Goal: Obtain resource: Download file/media

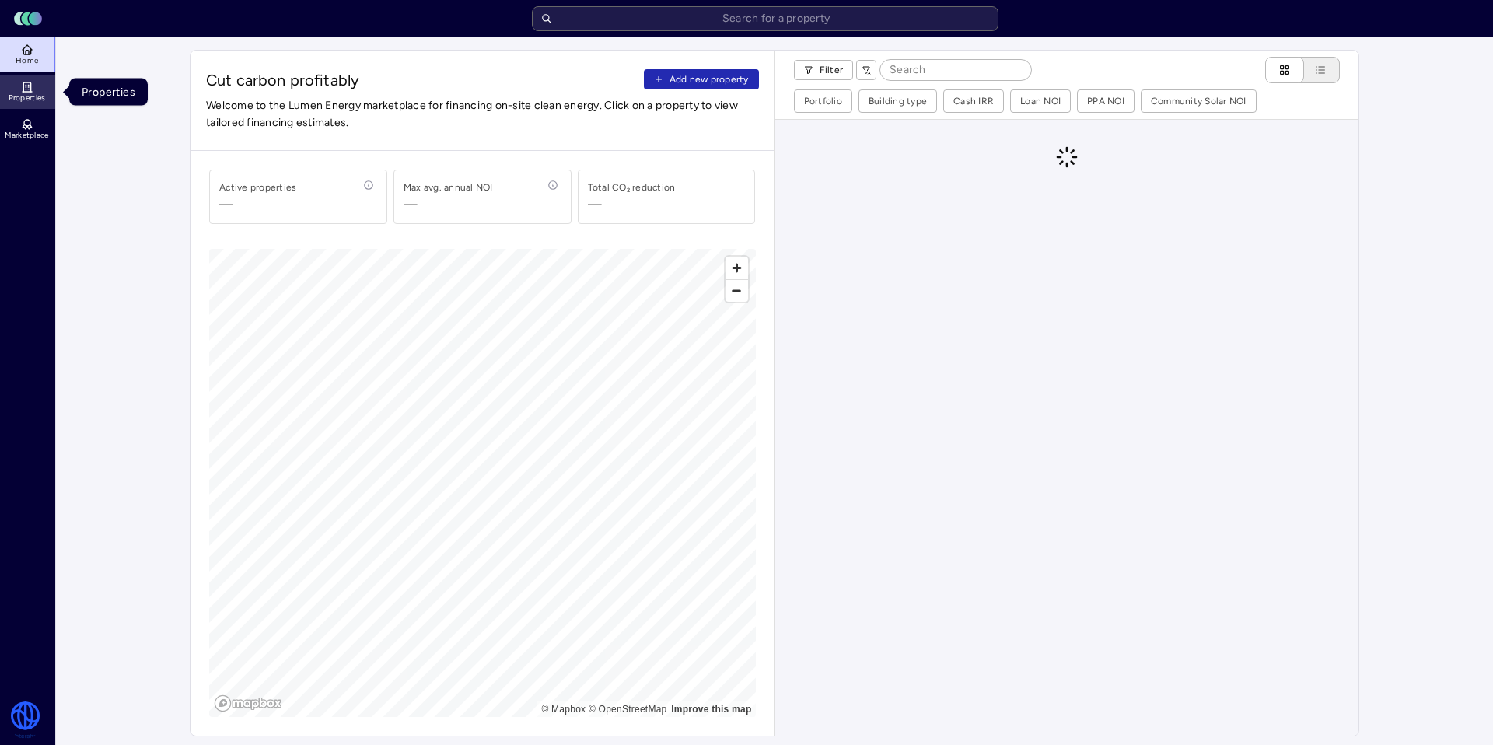
click at [18, 102] on span "Properties" at bounding box center [27, 97] width 37 height 9
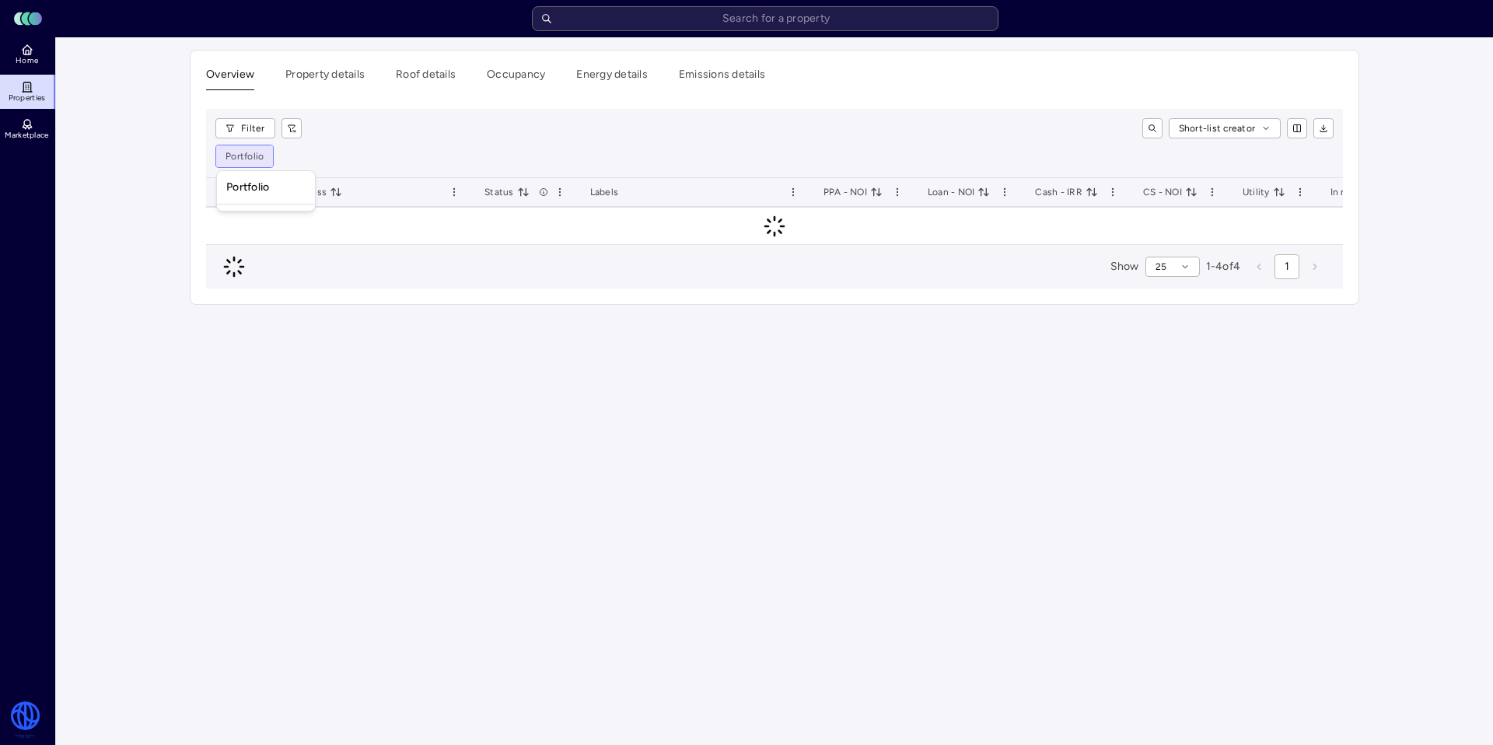
click at [262, 161] on html "Toggle Sidebar Lumen Energy Logo Home Properties Marketplace Watershed [PERSON_…" at bounding box center [746, 372] width 1493 height 745
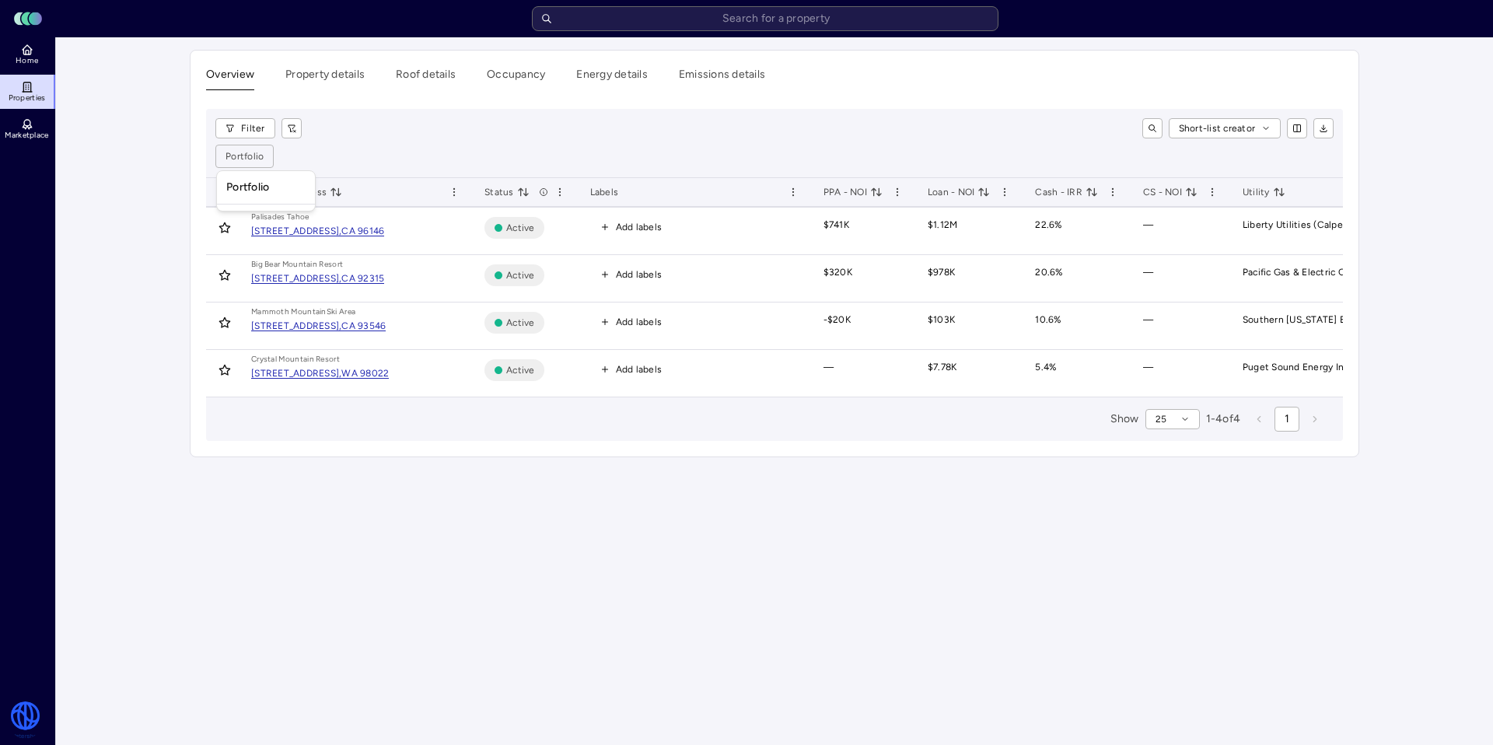
drag, startPoint x: 390, startPoint y: 147, endPoint x: 375, endPoint y: 152, distance: 15.7
click at [391, 147] on html "Toggle Sidebar Lumen Energy Logo Home Properties Marketplace Watershed [PERSON_…" at bounding box center [746, 372] width 1493 height 745
click at [249, 155] on html "Toggle Sidebar Lumen Energy Logo Home Properties Marketplace Watershed [PERSON_…" at bounding box center [746, 372] width 1493 height 745
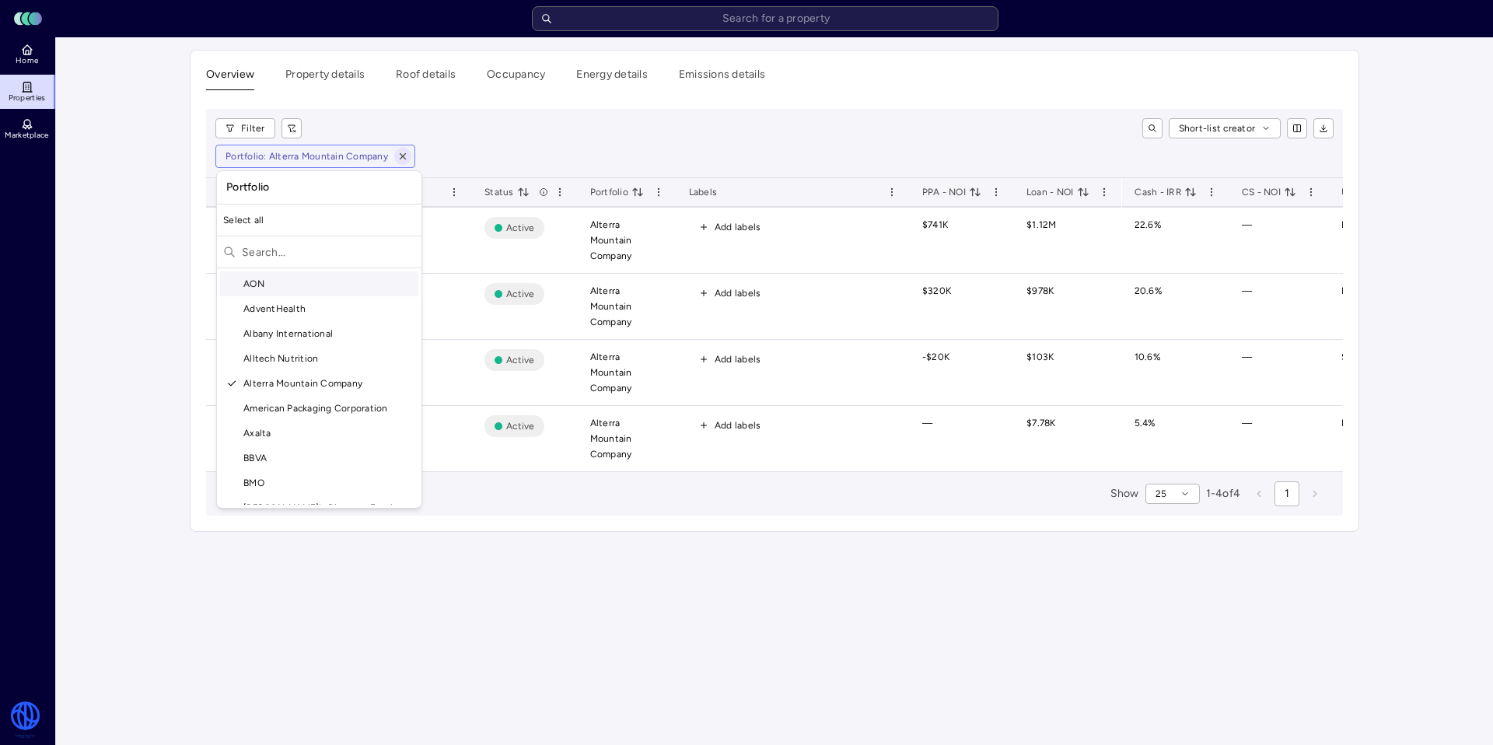
click at [410, 148] on html "Toggle Sidebar Lumen Energy Logo Home Properties Marketplace Watershed [PERSON_…" at bounding box center [746, 372] width 1493 height 745
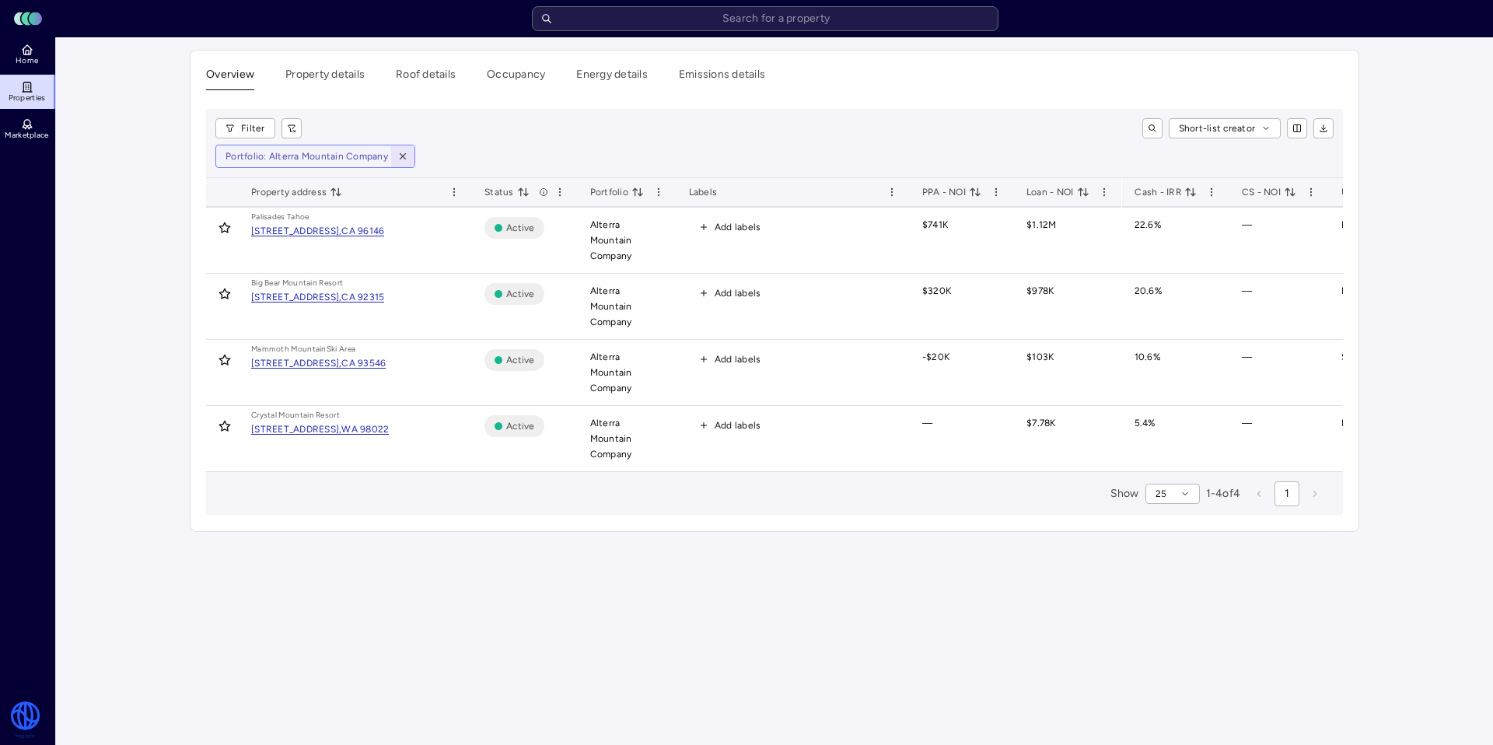
click at [399, 156] on icon "button" at bounding box center [402, 156] width 11 height 11
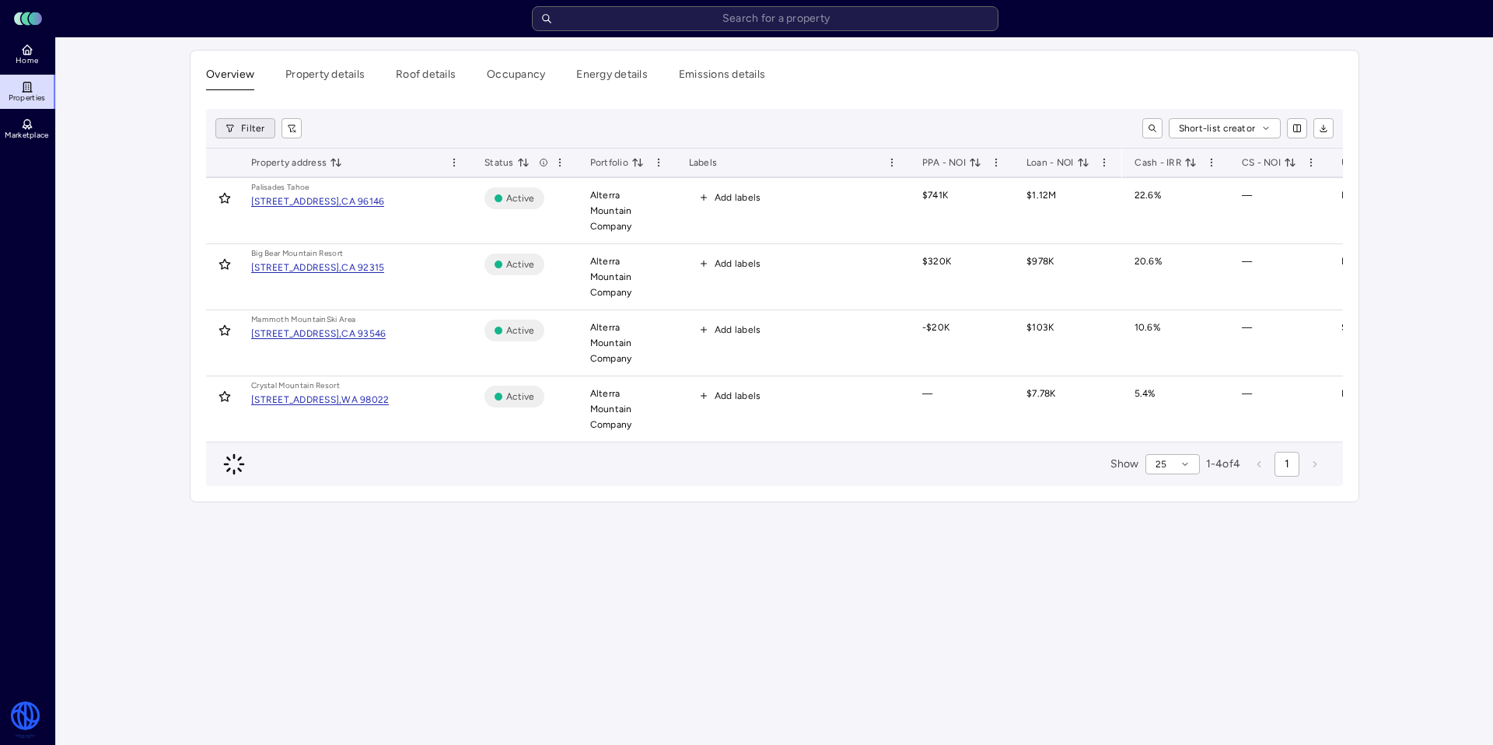
click at [225, 127] on html "Toggle Sidebar Lumen Energy Logo Home Properties Marketplace Watershed [PERSON_…" at bounding box center [746, 372] width 1493 height 745
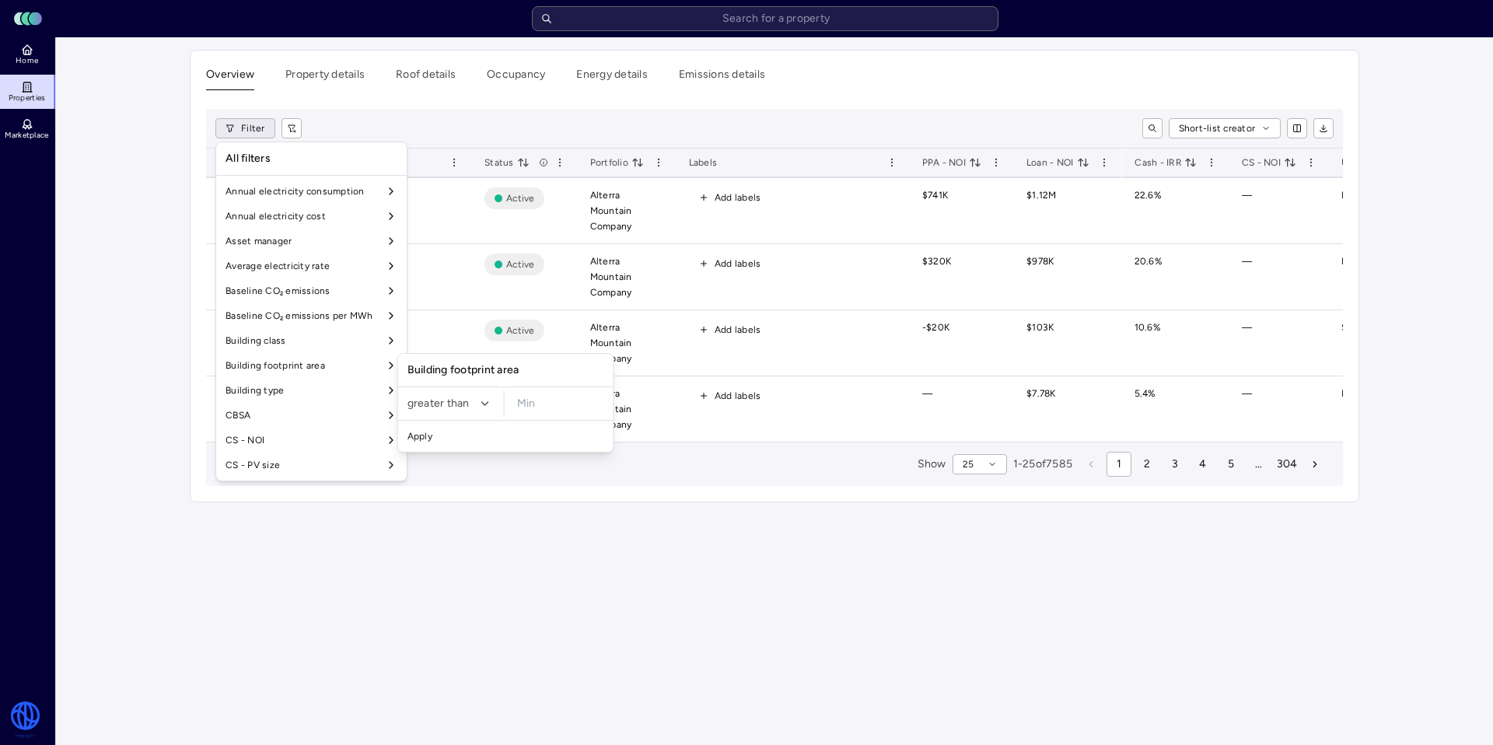
scroll to position [124, 0]
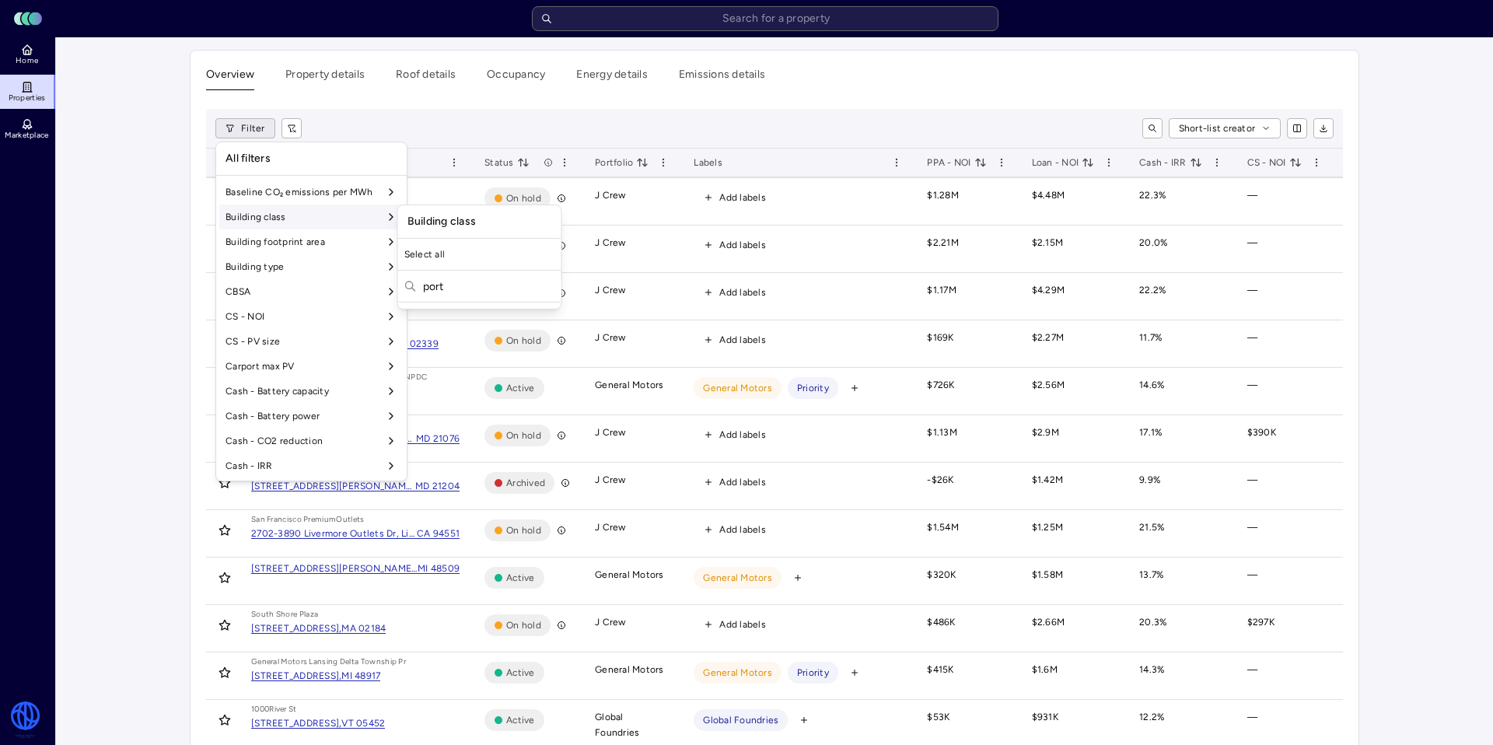
type input "port"
click at [334, 152] on div "All filters" at bounding box center [311, 158] width 184 height 26
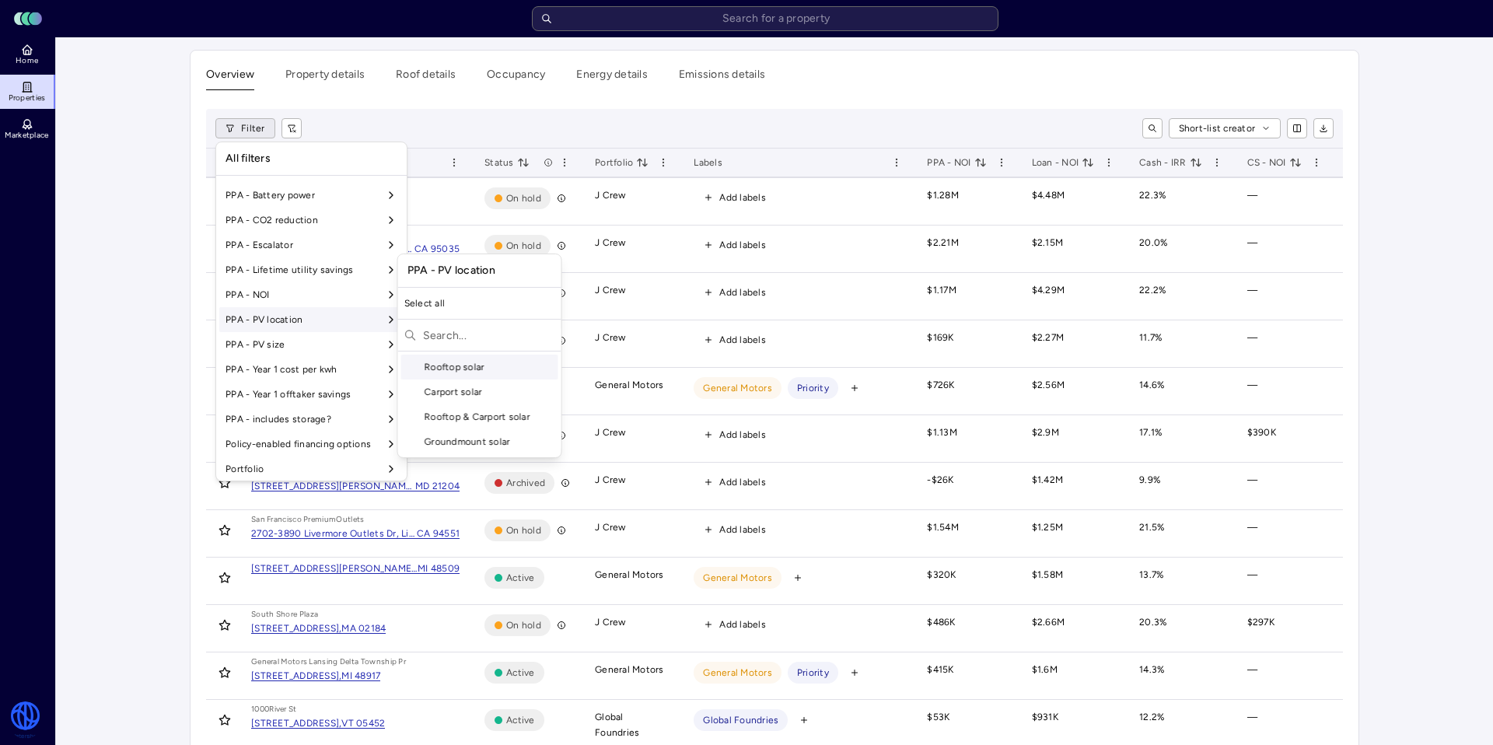
scroll to position [1165, 0]
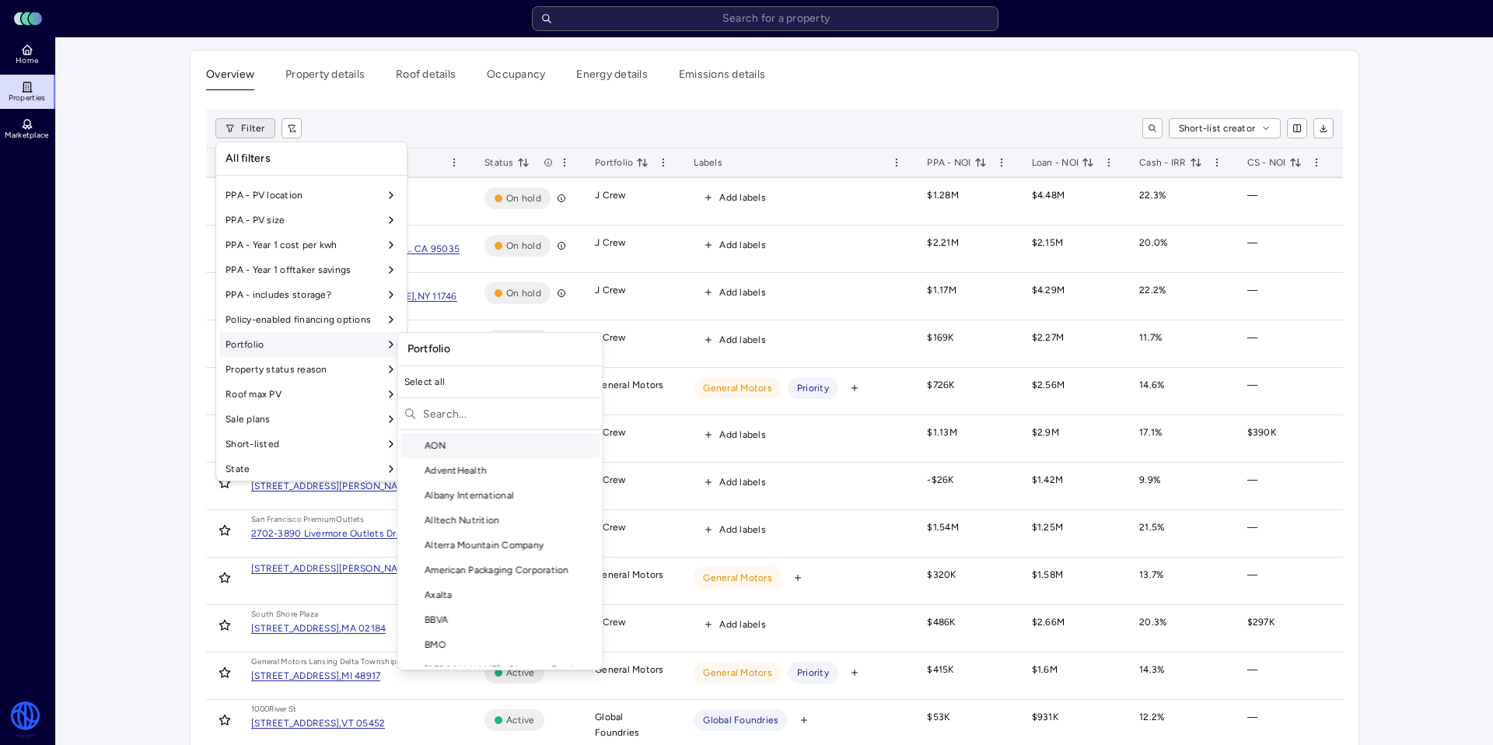
click at [372, 347] on div "Portfolio" at bounding box center [311, 344] width 184 height 25
click at [498, 411] on input "text" at bounding box center [509, 413] width 173 height 25
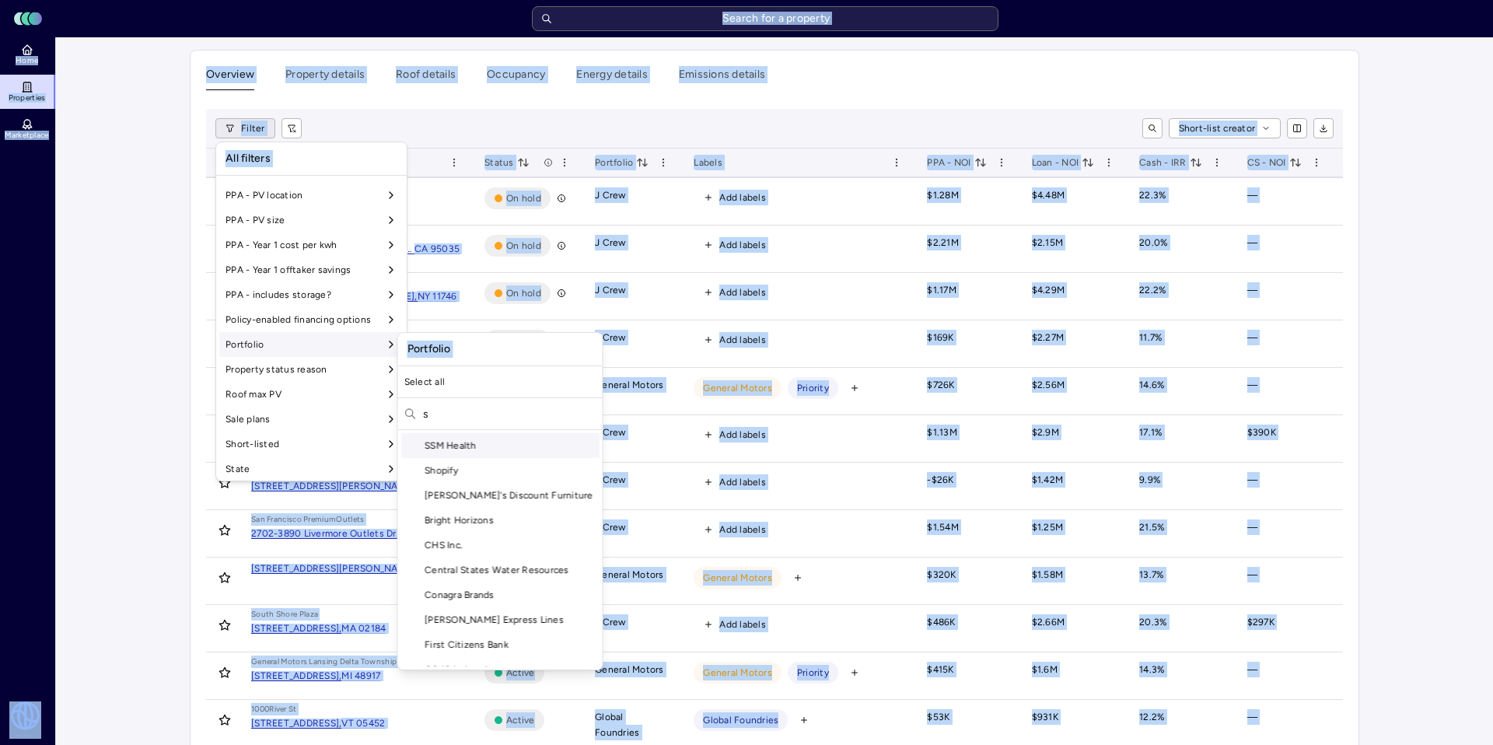
click at [447, 409] on input "s" at bounding box center [509, 413] width 173 height 25
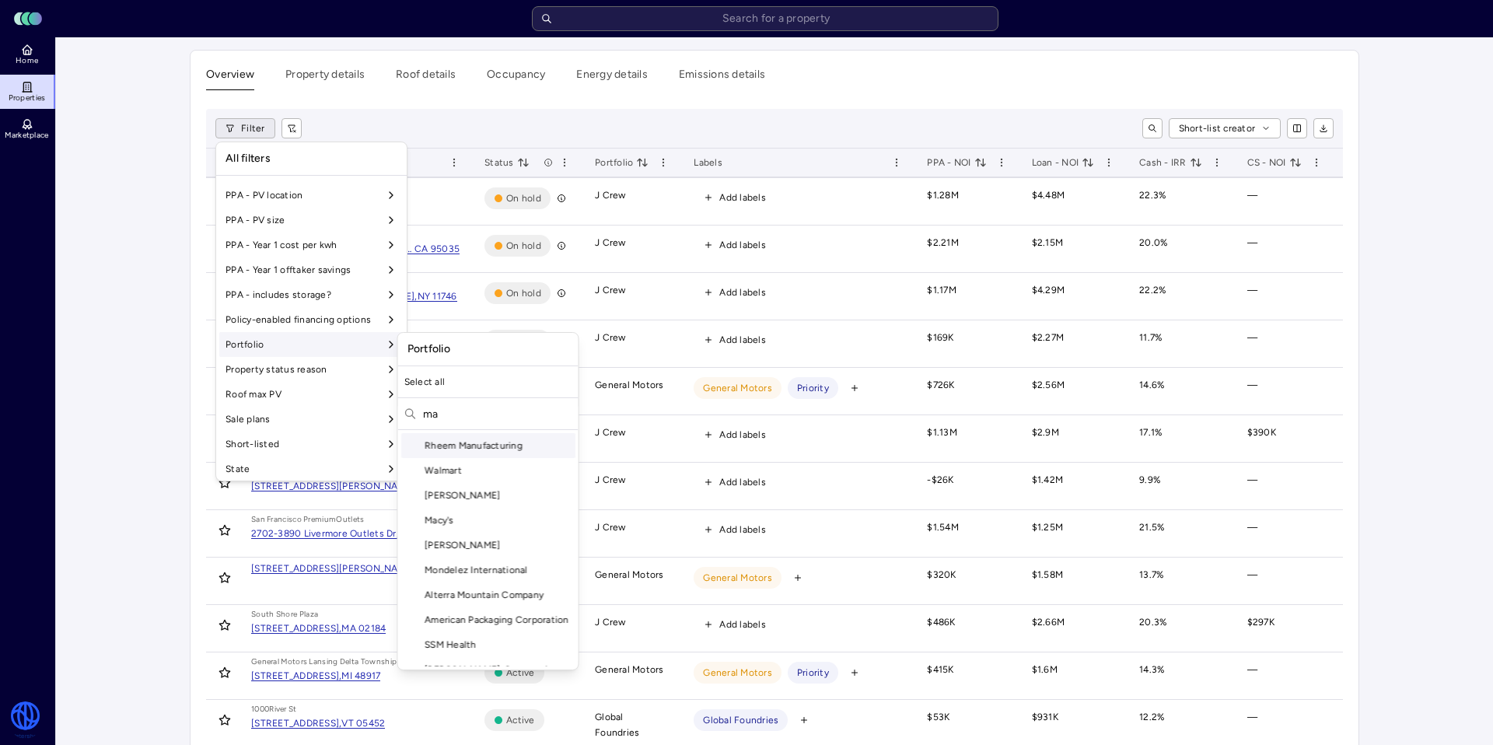
type input "m"
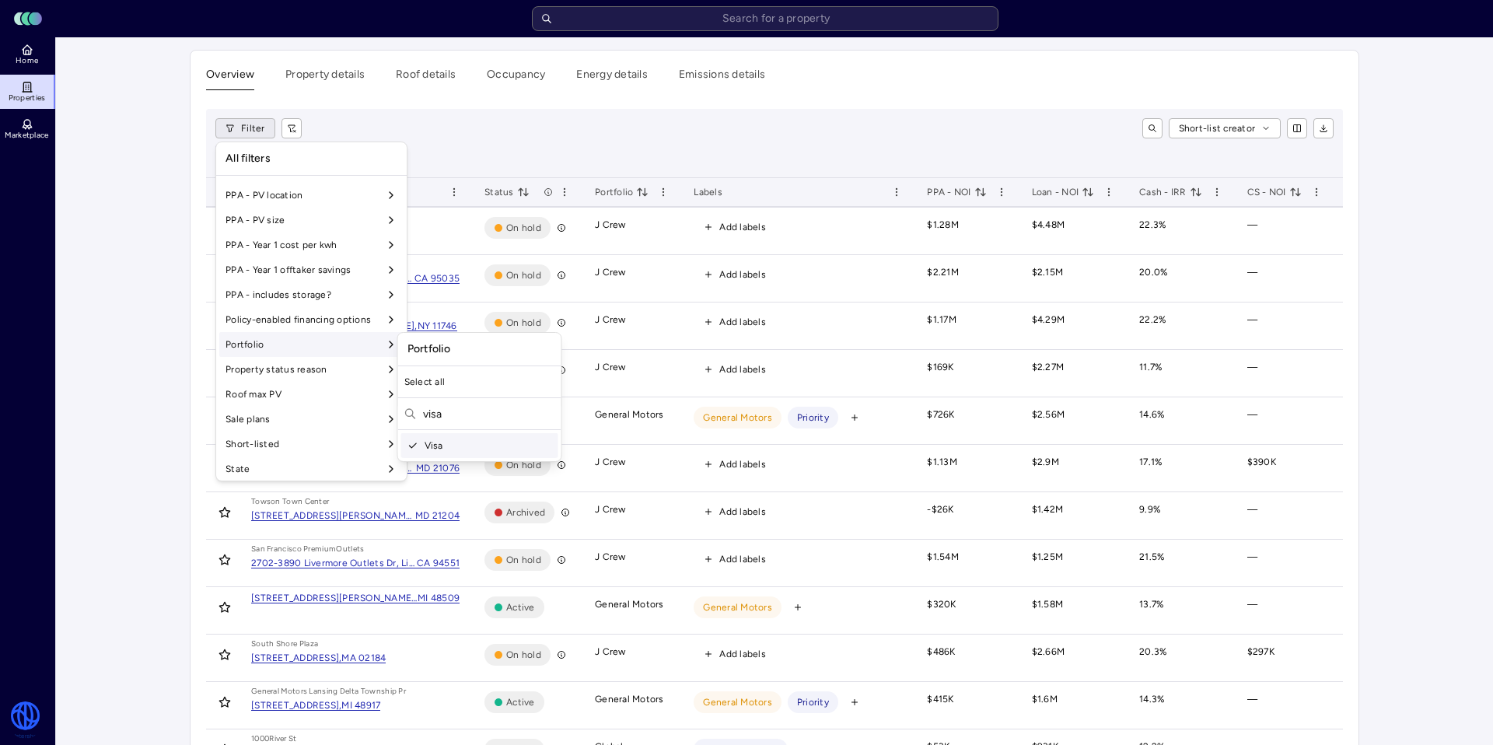
type input "visa"
click at [155, 168] on html "Toggle Sidebar Lumen Energy Logo Home Properties Marketplace Watershed [PERSON_…" at bounding box center [746, 743] width 1493 height 1487
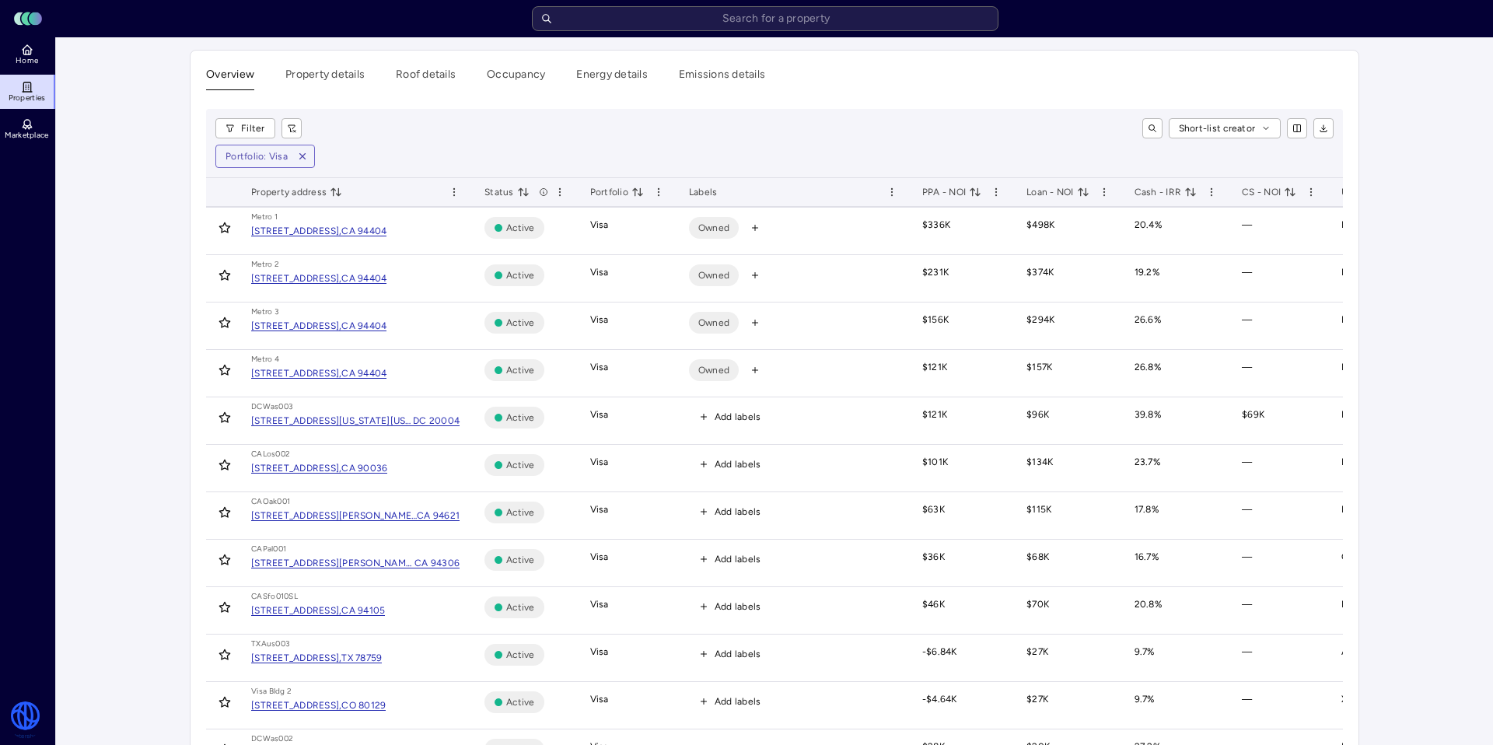
click at [697, 198] on span "Labels" at bounding box center [703, 192] width 29 height 16
click at [697, 192] on span "Labels" at bounding box center [703, 192] width 29 height 16
click at [884, 188] on div "Labels" at bounding box center [793, 192] width 208 height 16
click at [892, 189] on html "Toggle Sidebar Lumen Energy Logo Home Properties Marketplace Watershed [PERSON_…" at bounding box center [746, 732] width 1493 height 1465
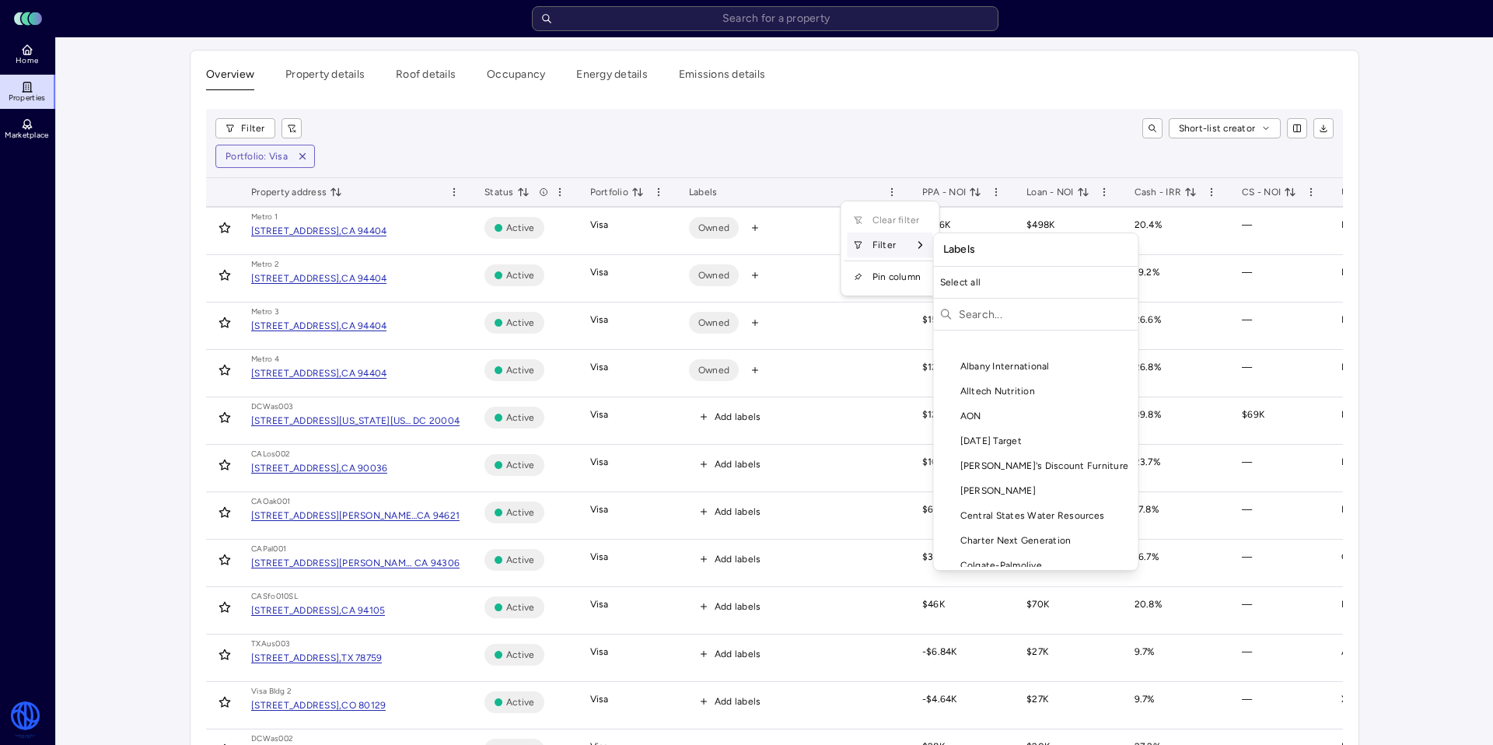
click at [904, 245] on div "Filter" at bounding box center [890, 244] width 86 height 25
click at [1042, 310] on input "text" at bounding box center [1045, 314] width 173 height 25
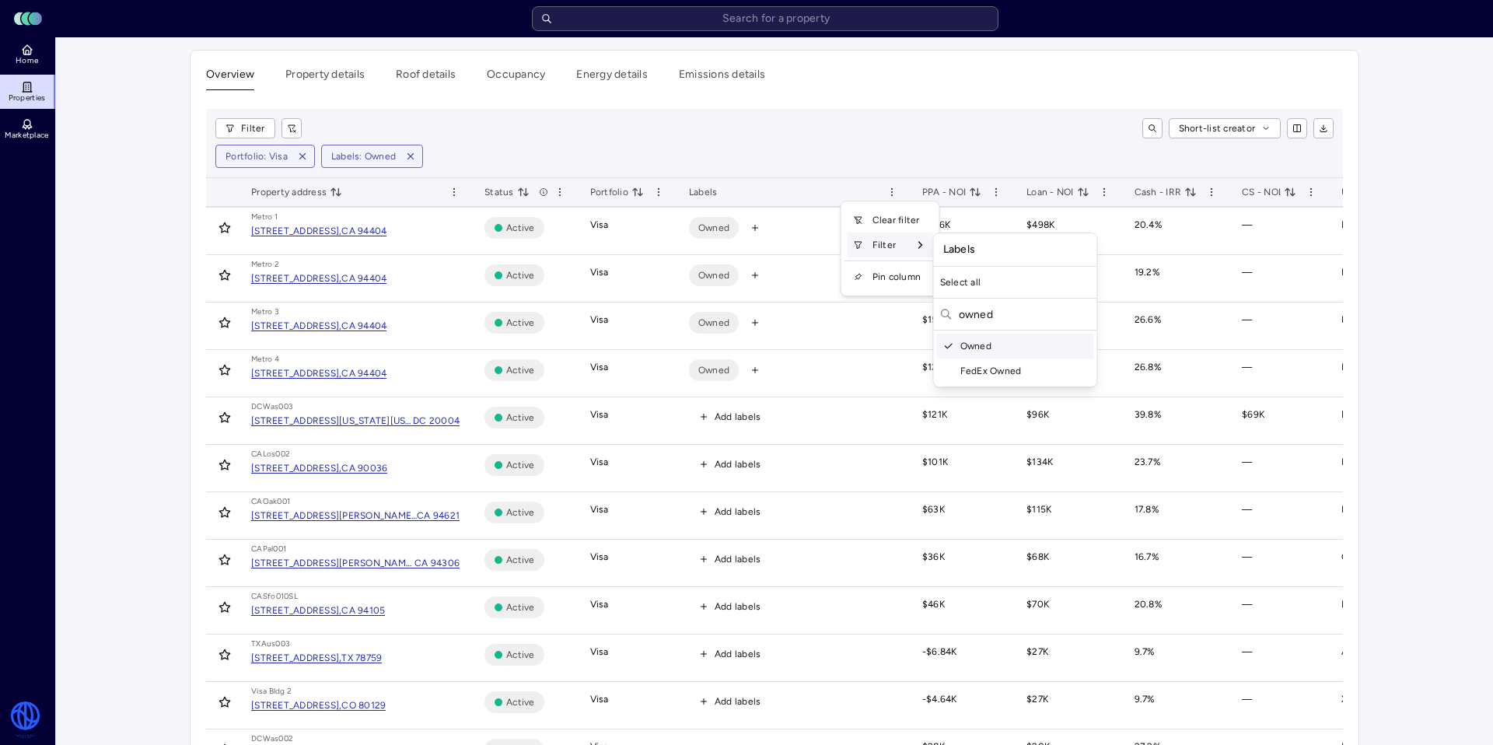
type input "owned"
click at [1011, 107] on html "Toggle Sidebar Lumen Energy Logo Home Properties Marketplace Watershed [PERSON_…" at bounding box center [746, 732] width 1493 height 1465
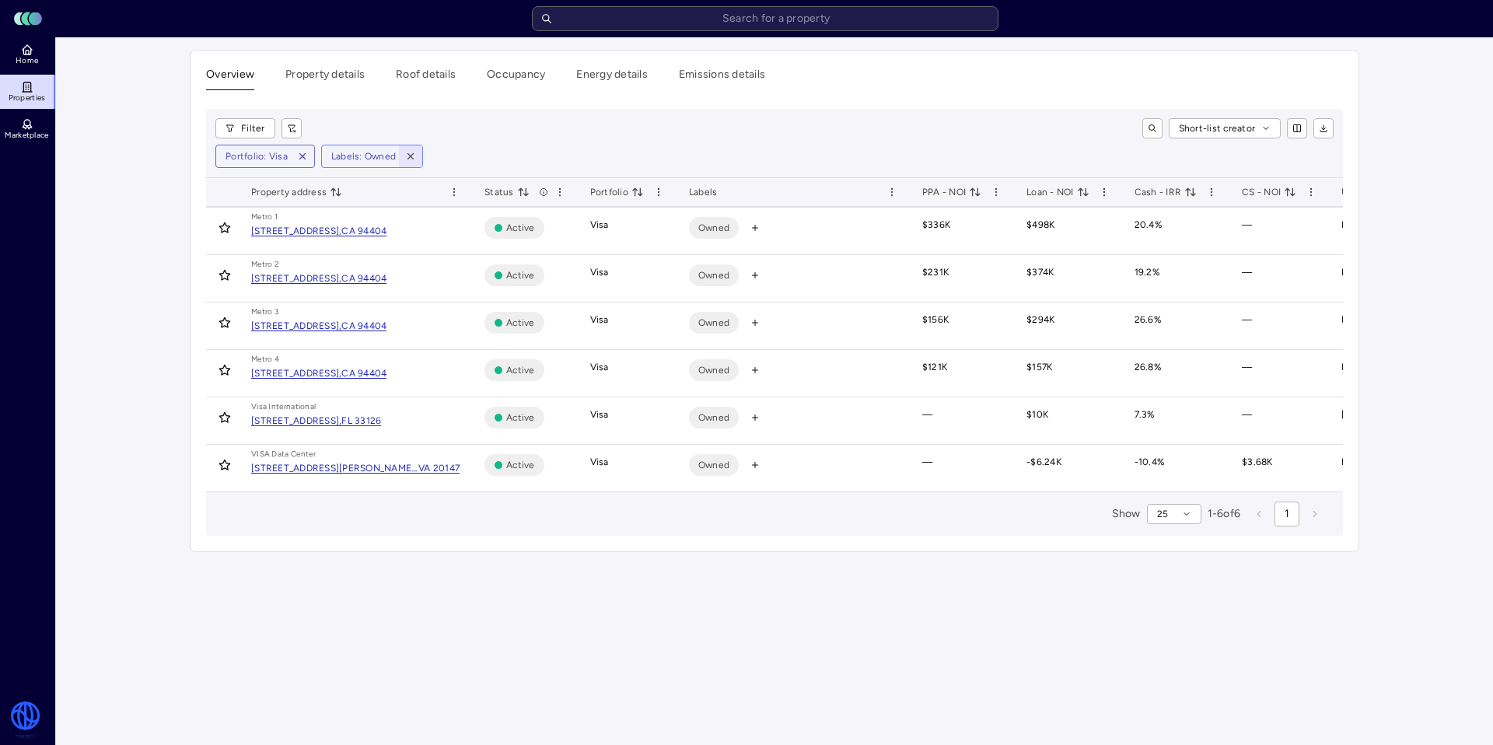
click at [410, 158] on icon "button" at bounding box center [410, 156] width 5 height 5
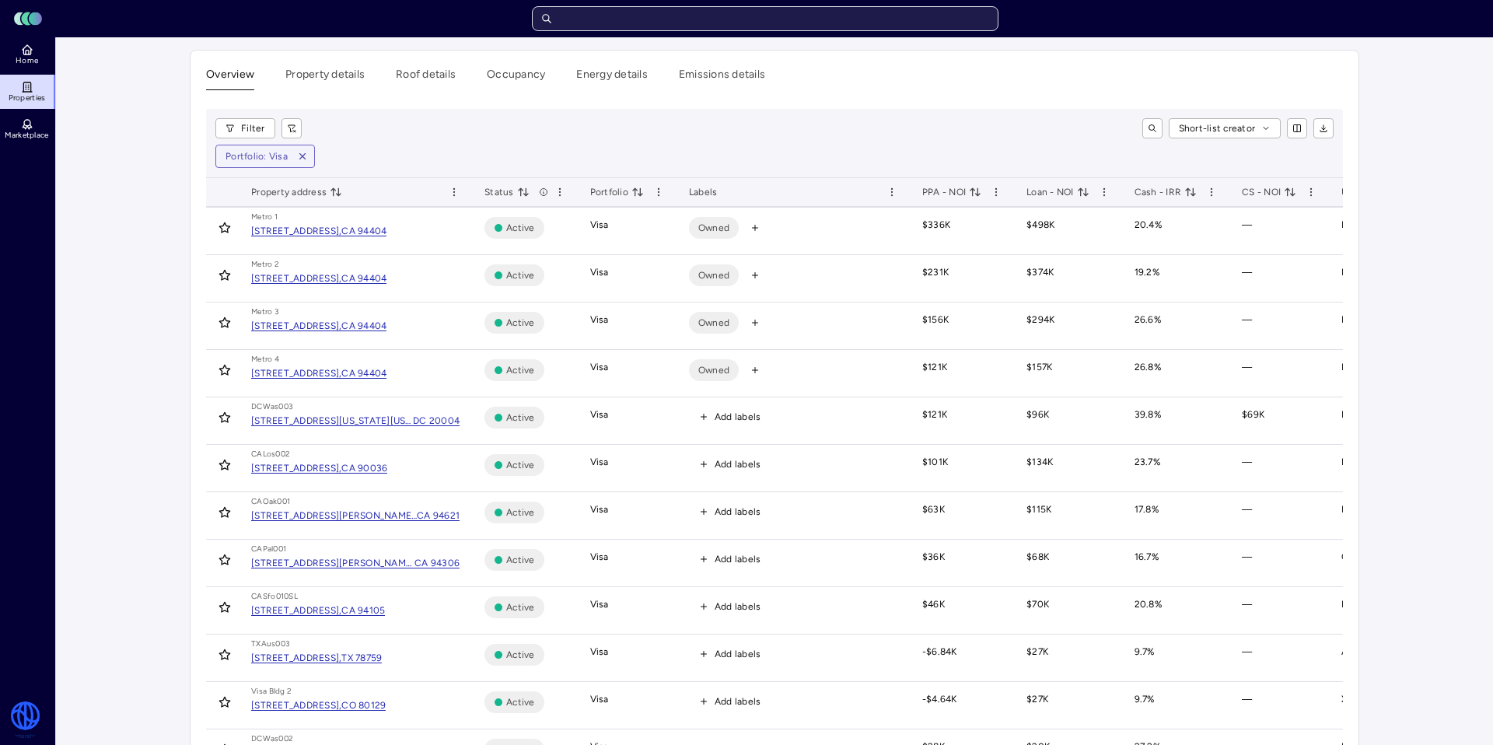
click at [620, 19] on input "text" at bounding box center [765, 18] width 466 height 25
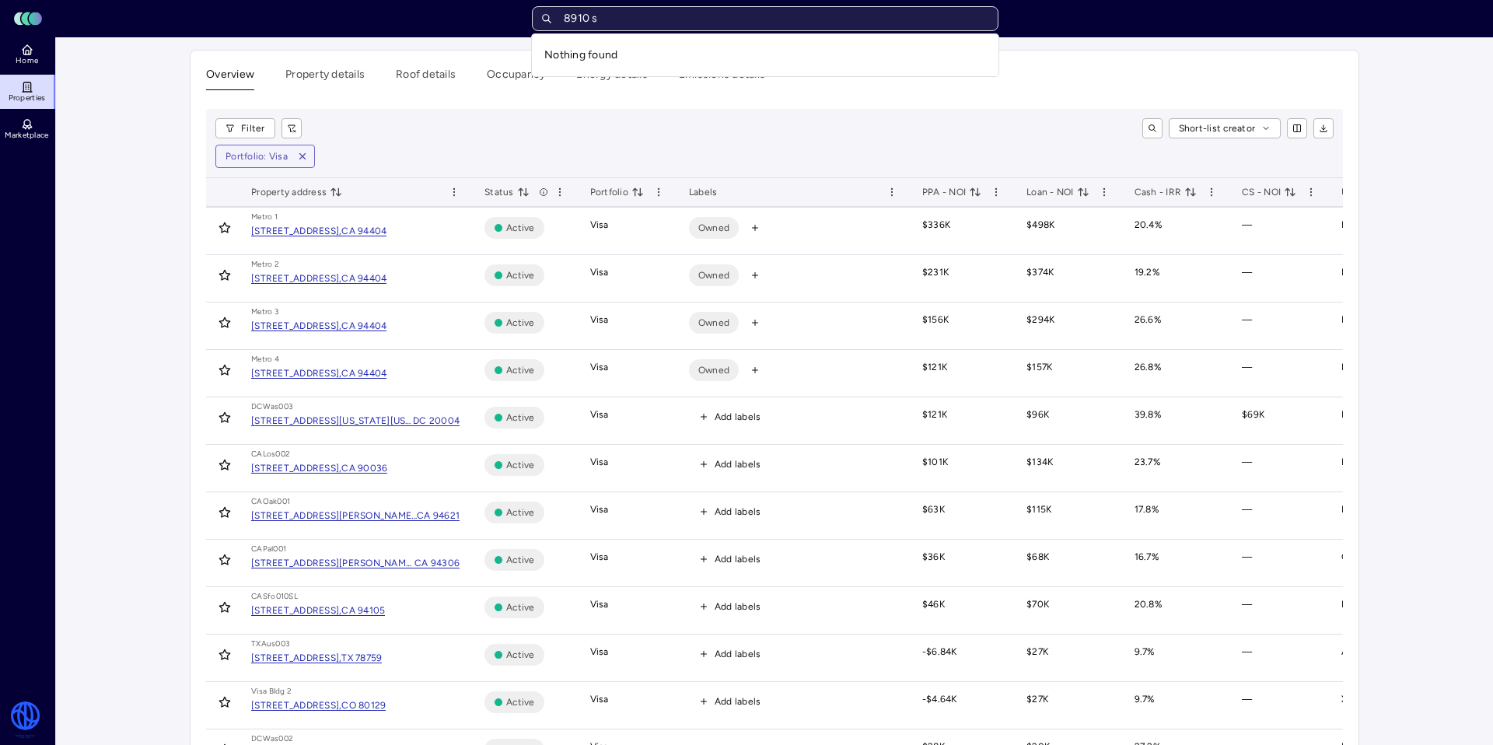
type input "8910"
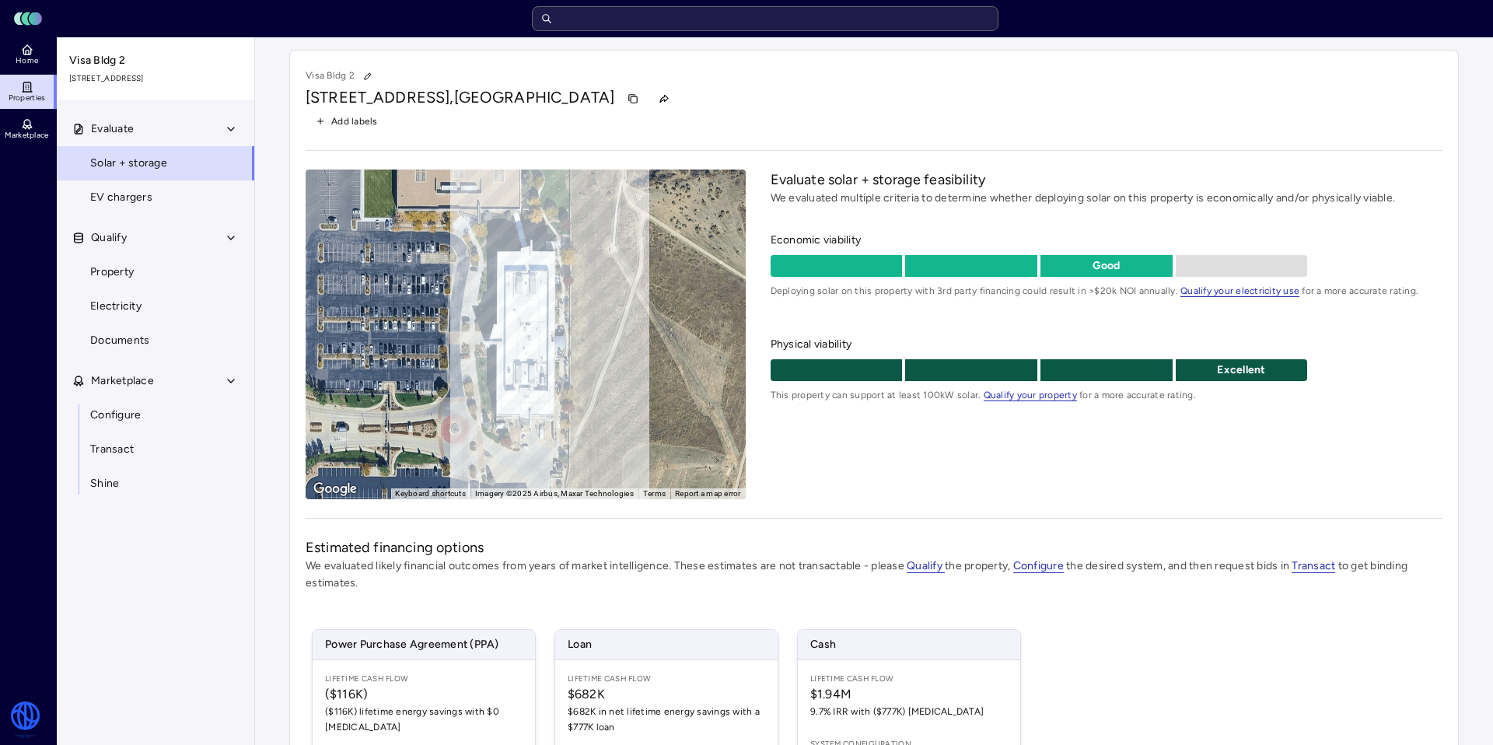
click at [344, 124] on span "Add labels" at bounding box center [354, 121] width 47 height 16
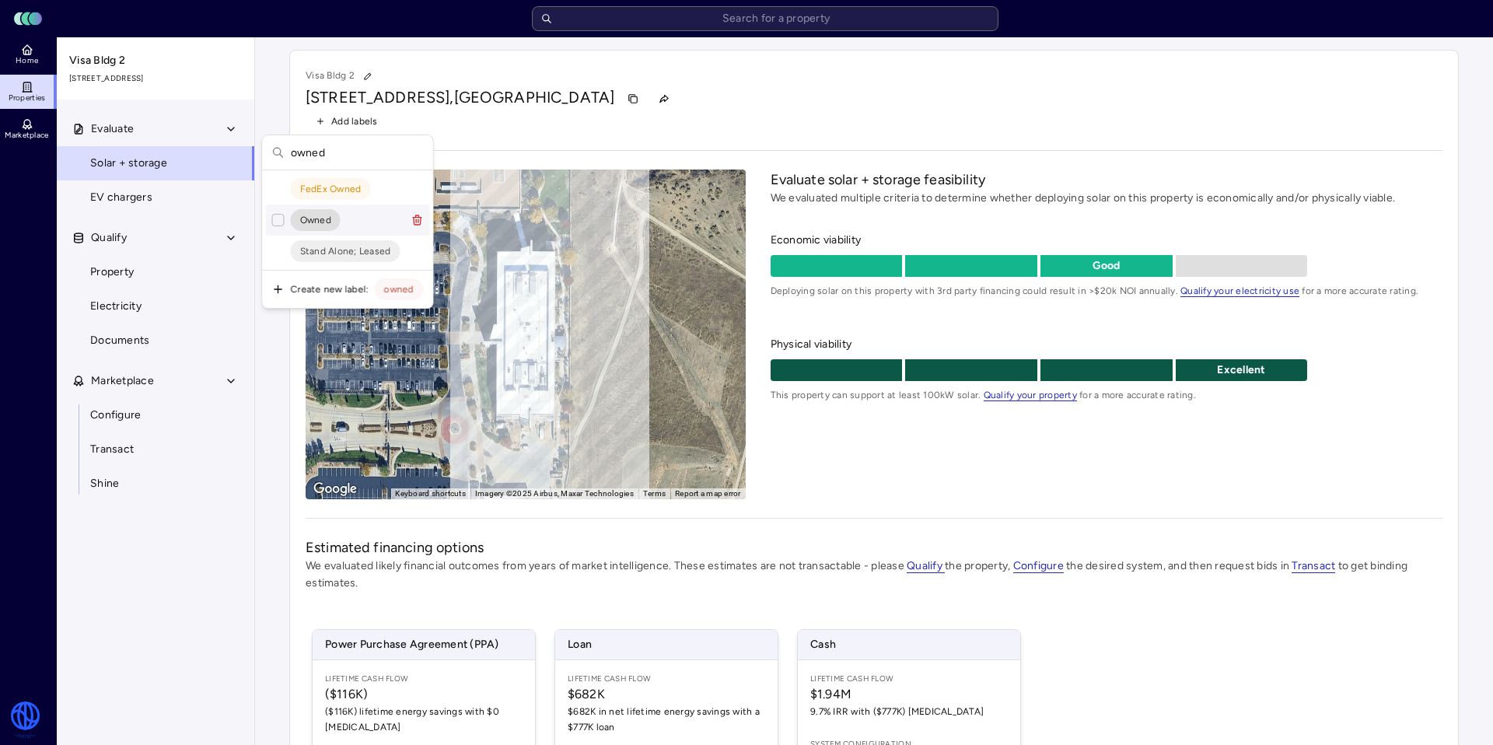
type input "owned"
click at [357, 225] on div "Owned" at bounding box center [348, 219] width 164 height 31
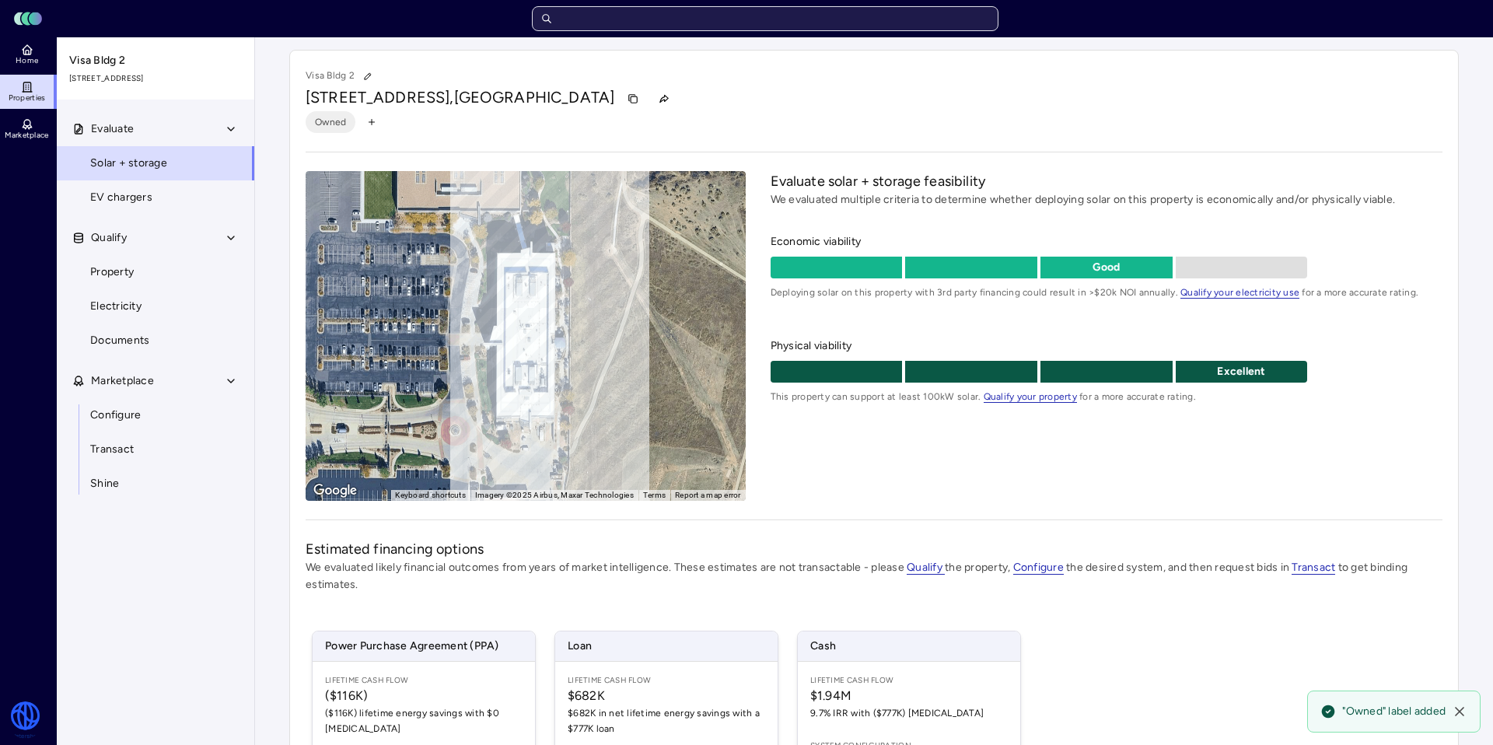
click at [606, 21] on input "text" at bounding box center [765, 18] width 466 height 25
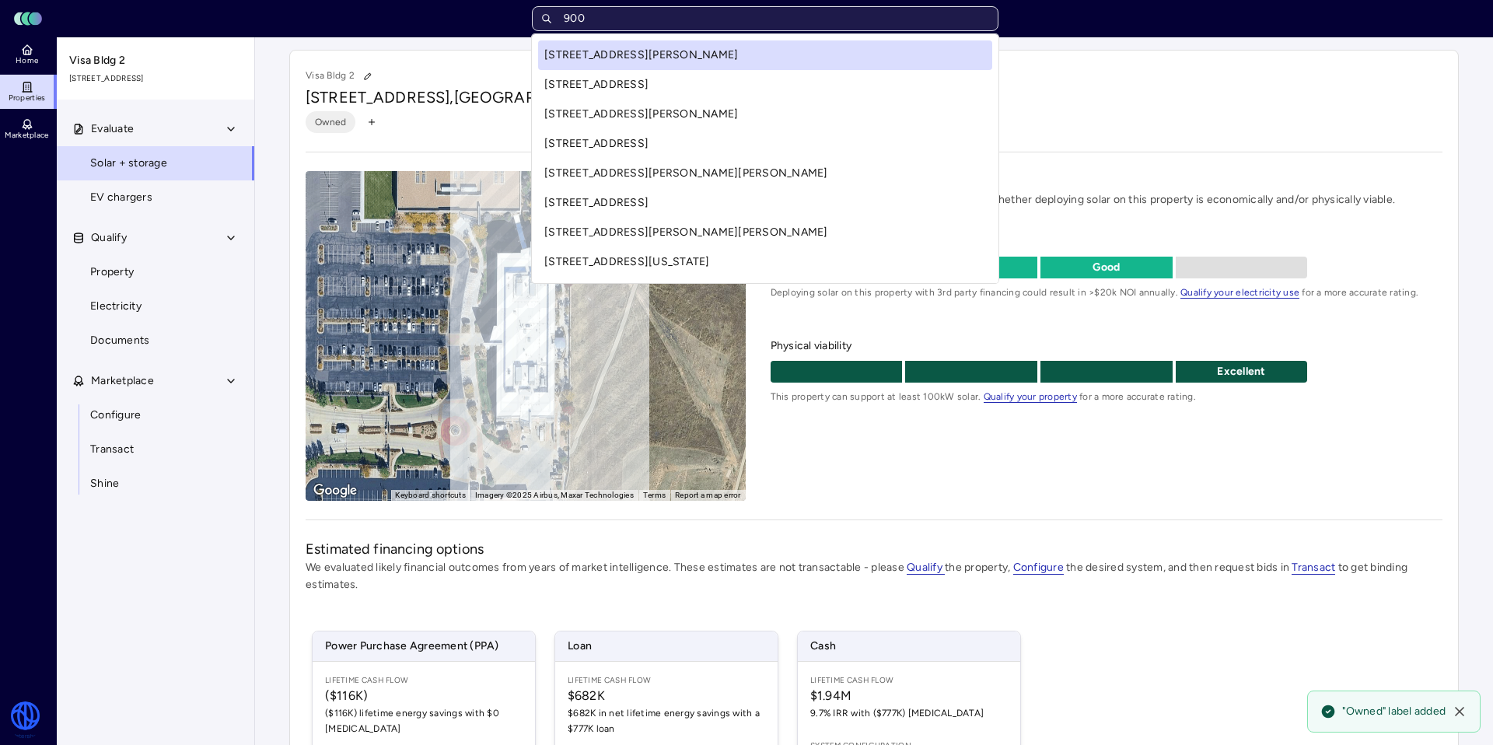
type input "9000"
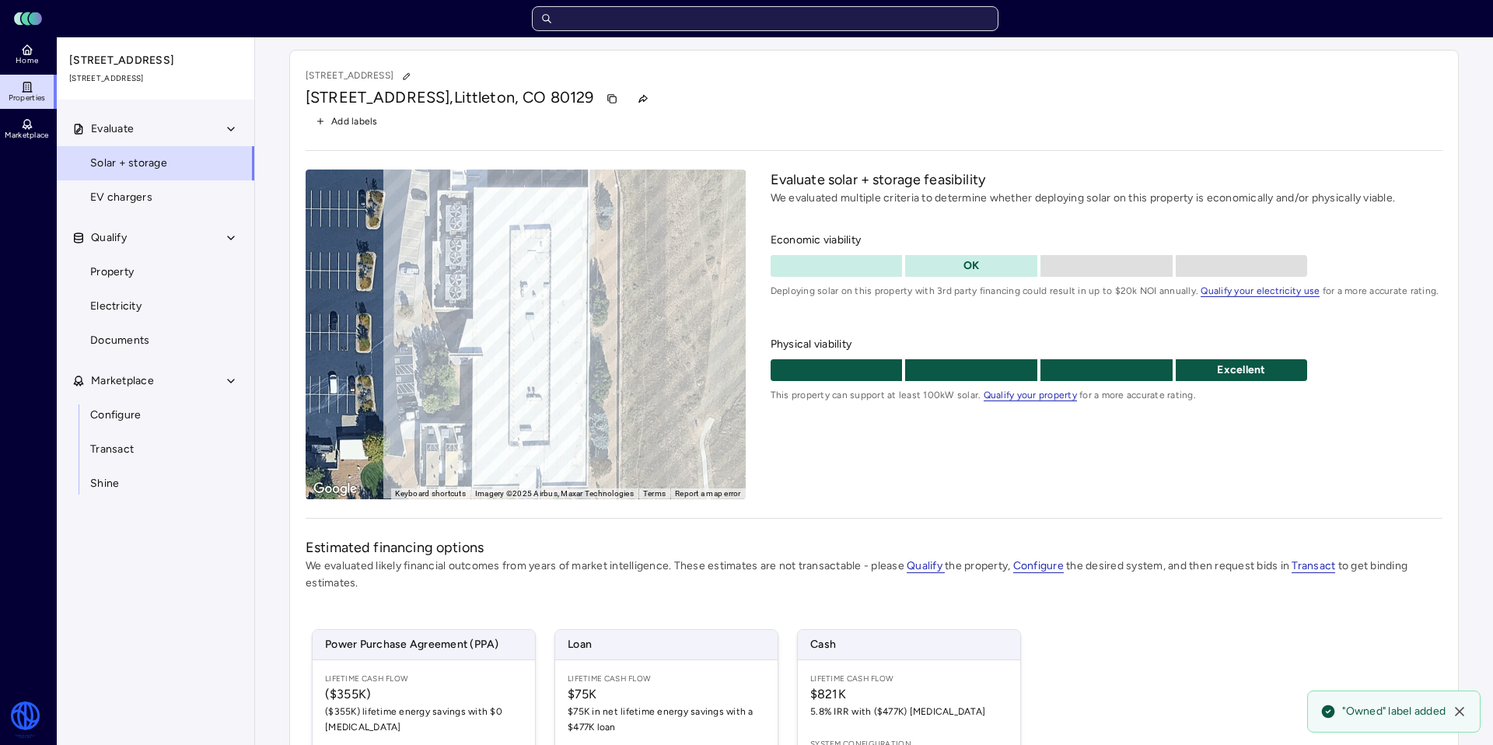
click at [623, 19] on input "text" at bounding box center [765, 18] width 466 height 25
click at [356, 117] on span "Add labels" at bounding box center [354, 121] width 47 height 16
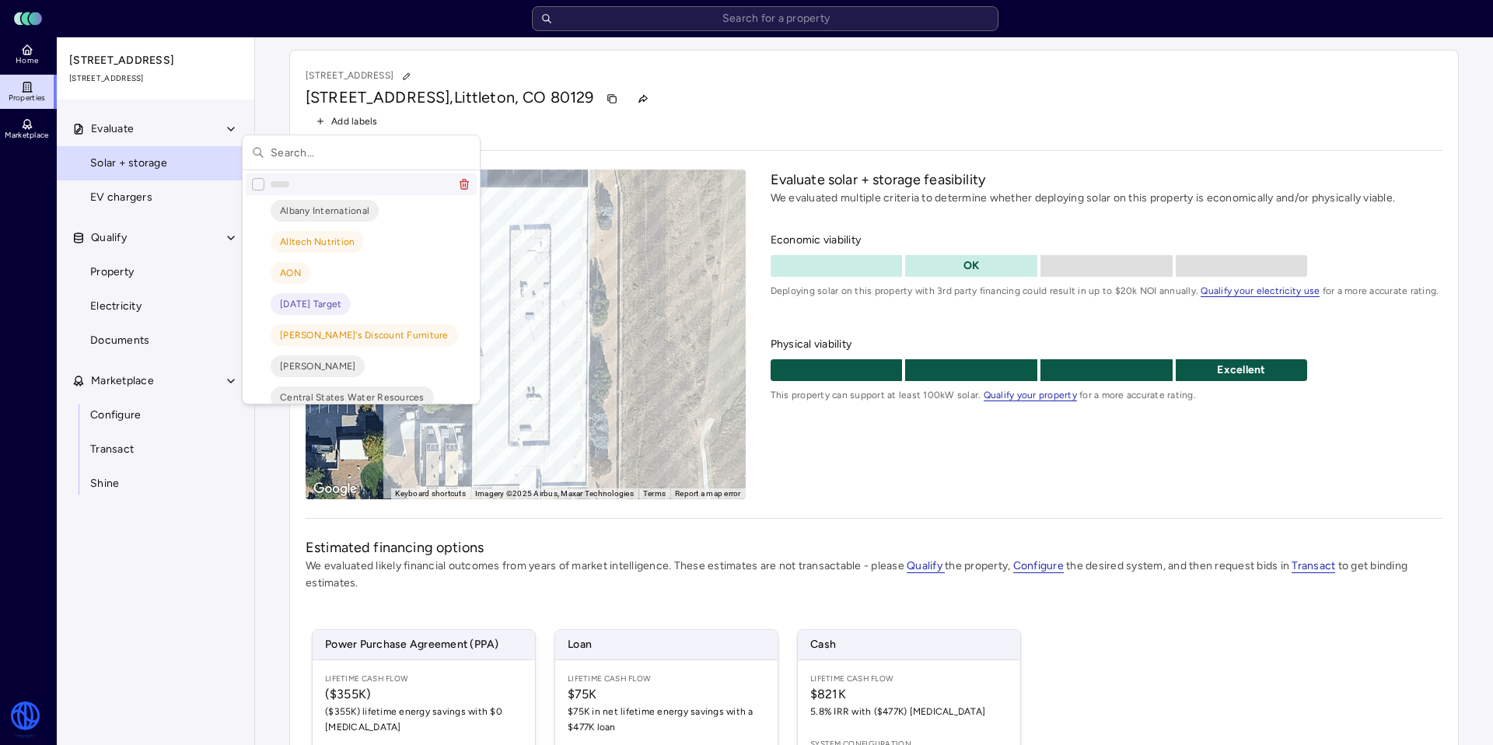
click at [340, 152] on input "text" at bounding box center [371, 152] width 200 height 34
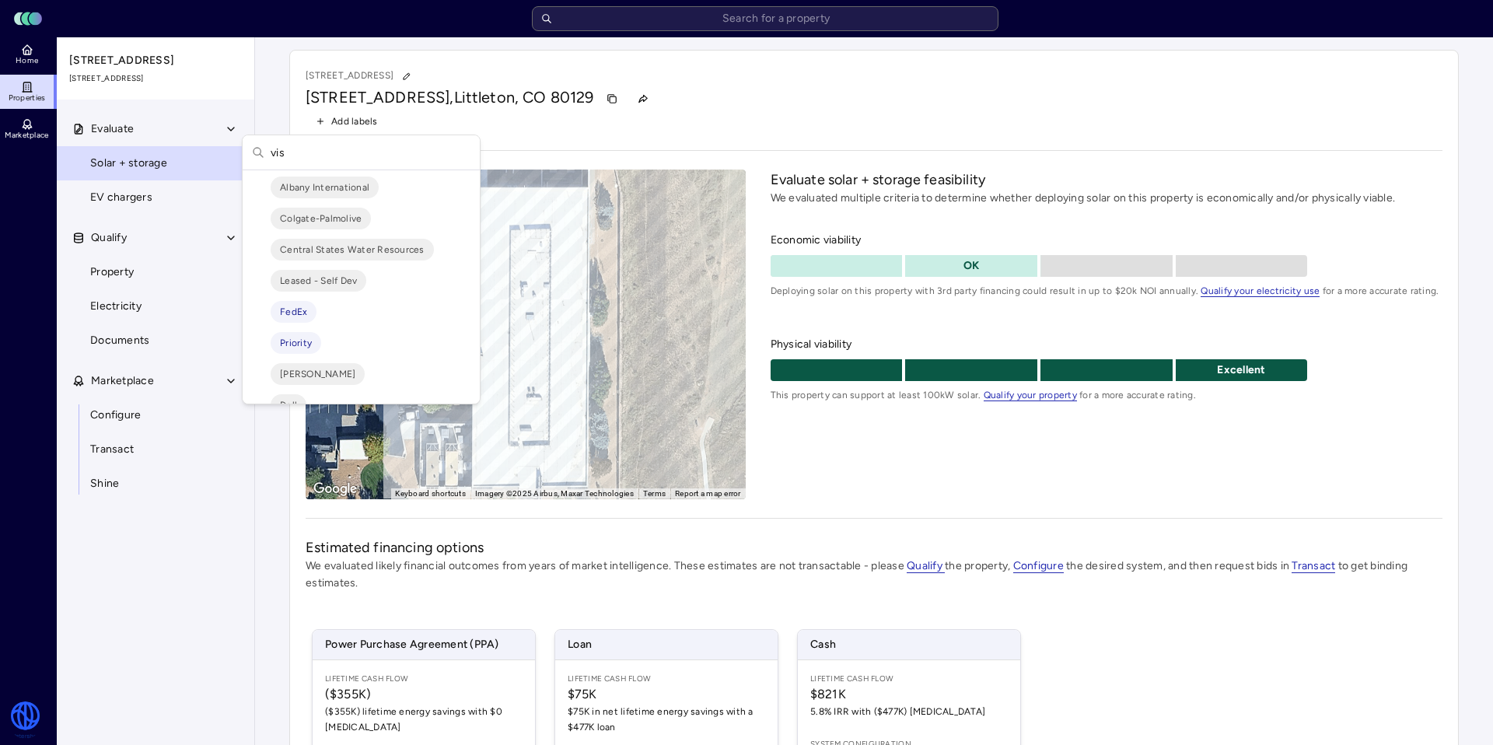
type input "visa"
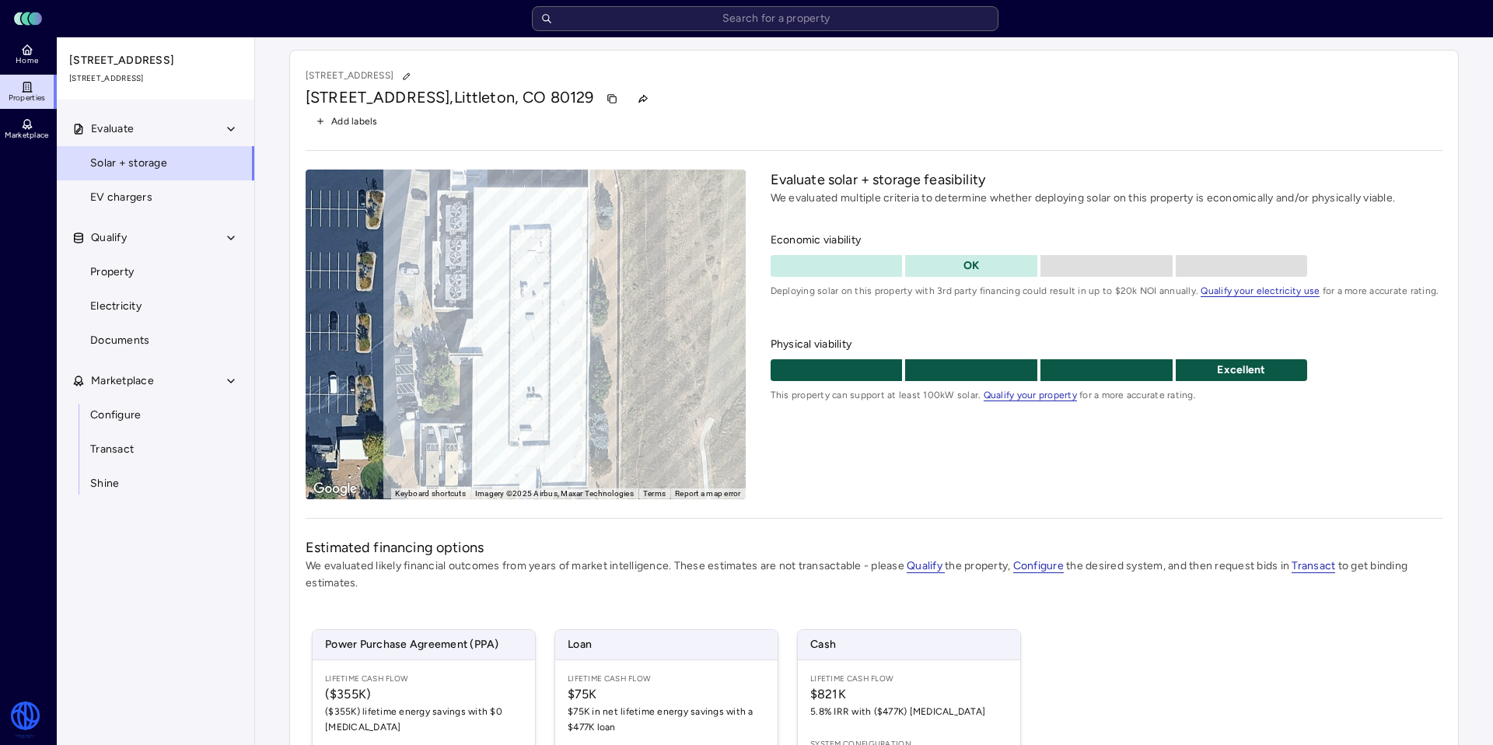
click at [337, 116] on span "Add labels" at bounding box center [354, 121] width 47 height 16
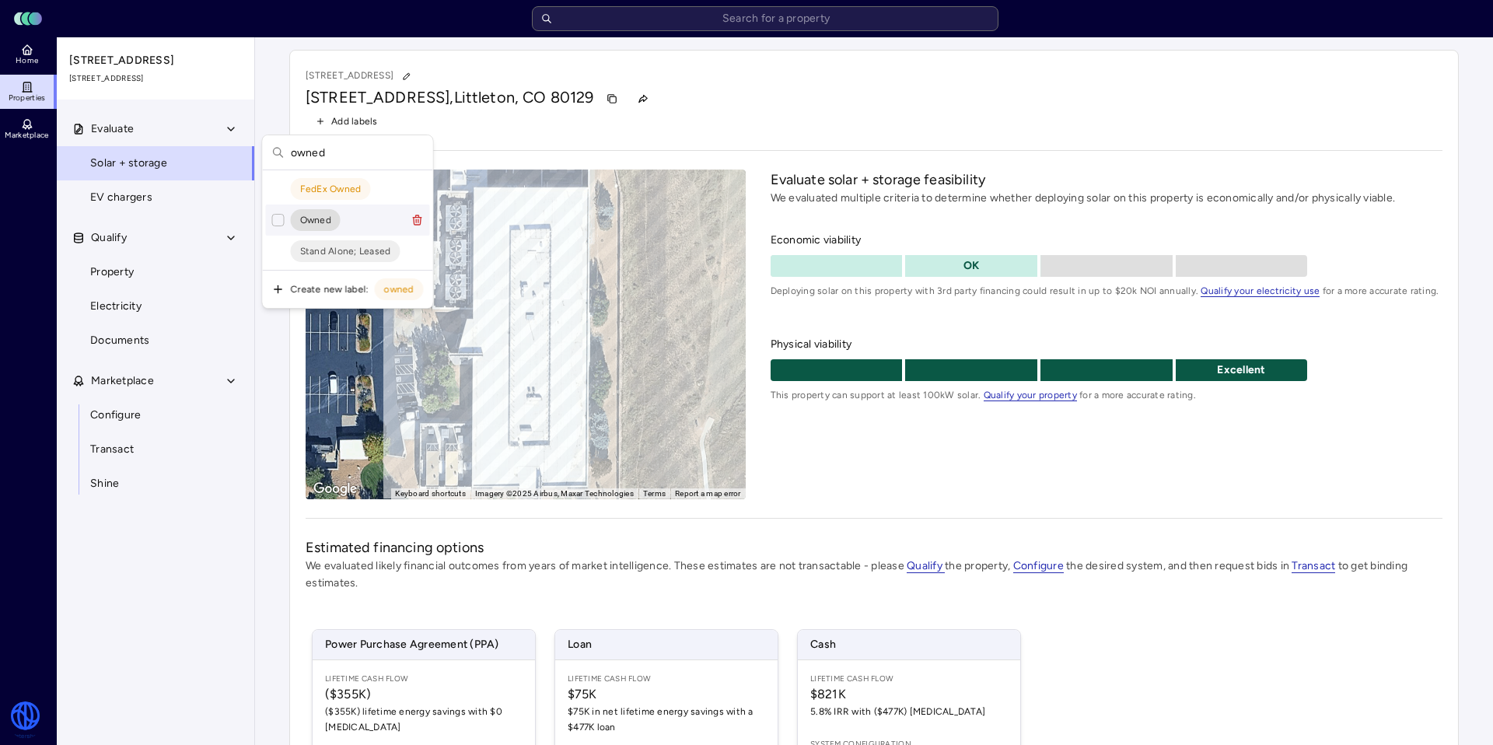
type input "owned"
click at [375, 221] on div "Owned" at bounding box center [348, 219] width 164 height 31
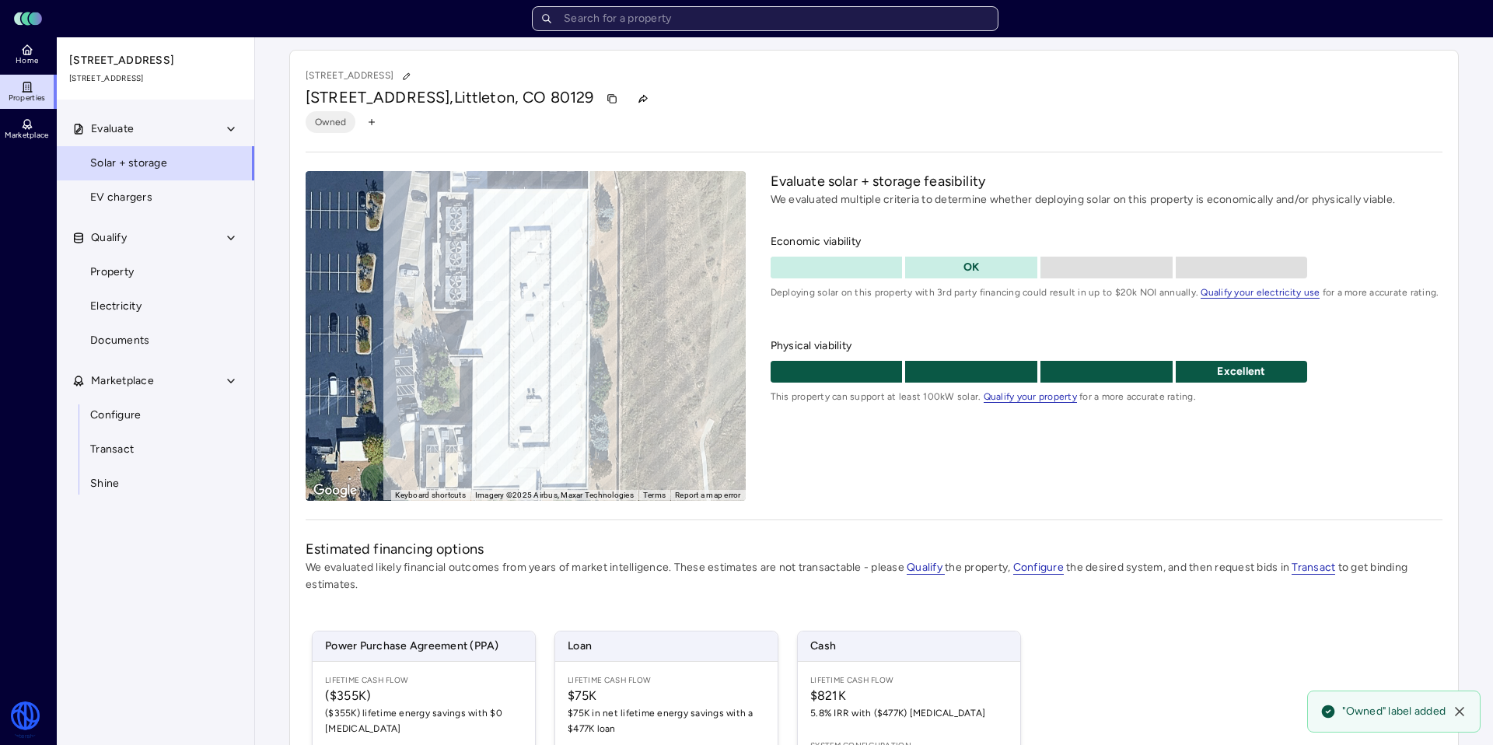
click at [627, 19] on input "text" at bounding box center [765, 18] width 466 height 25
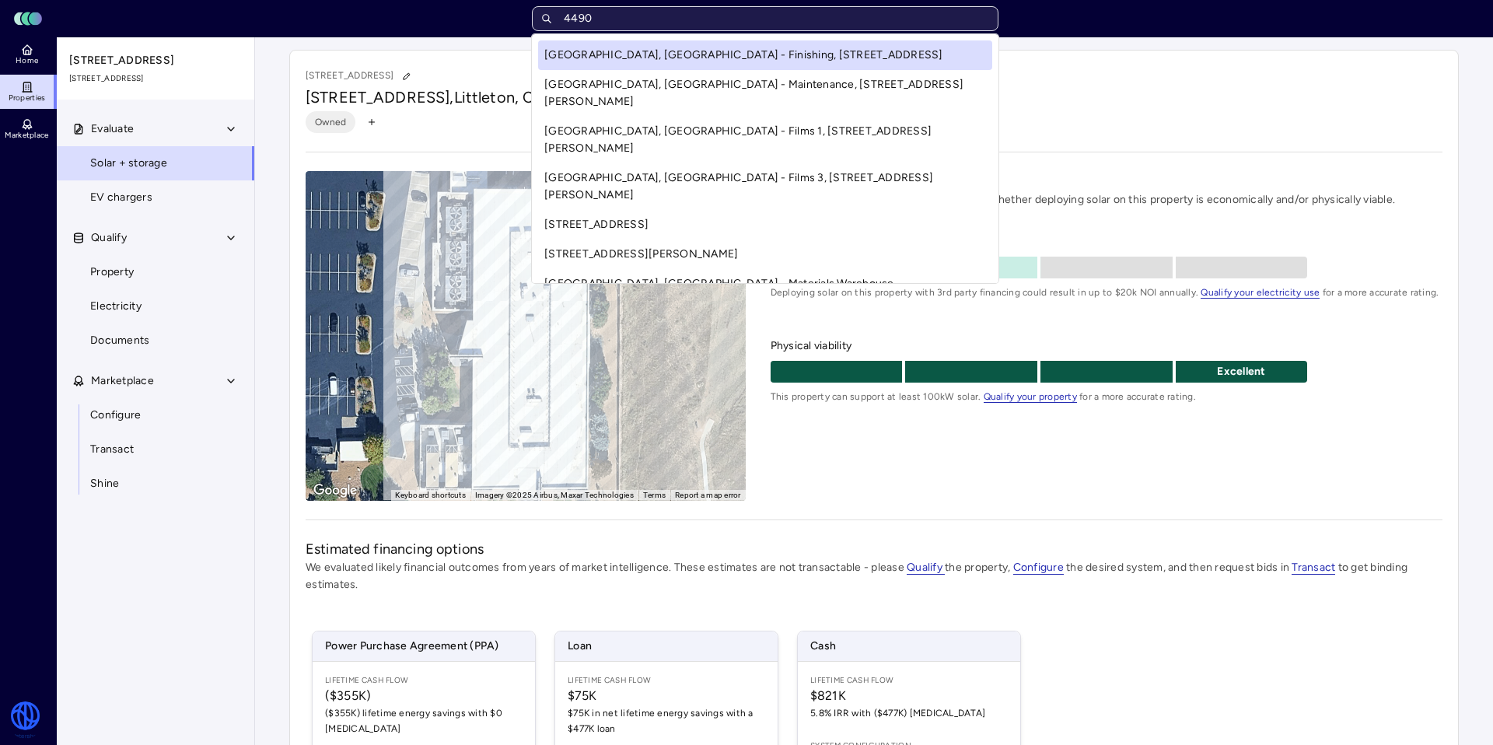
type input "44901"
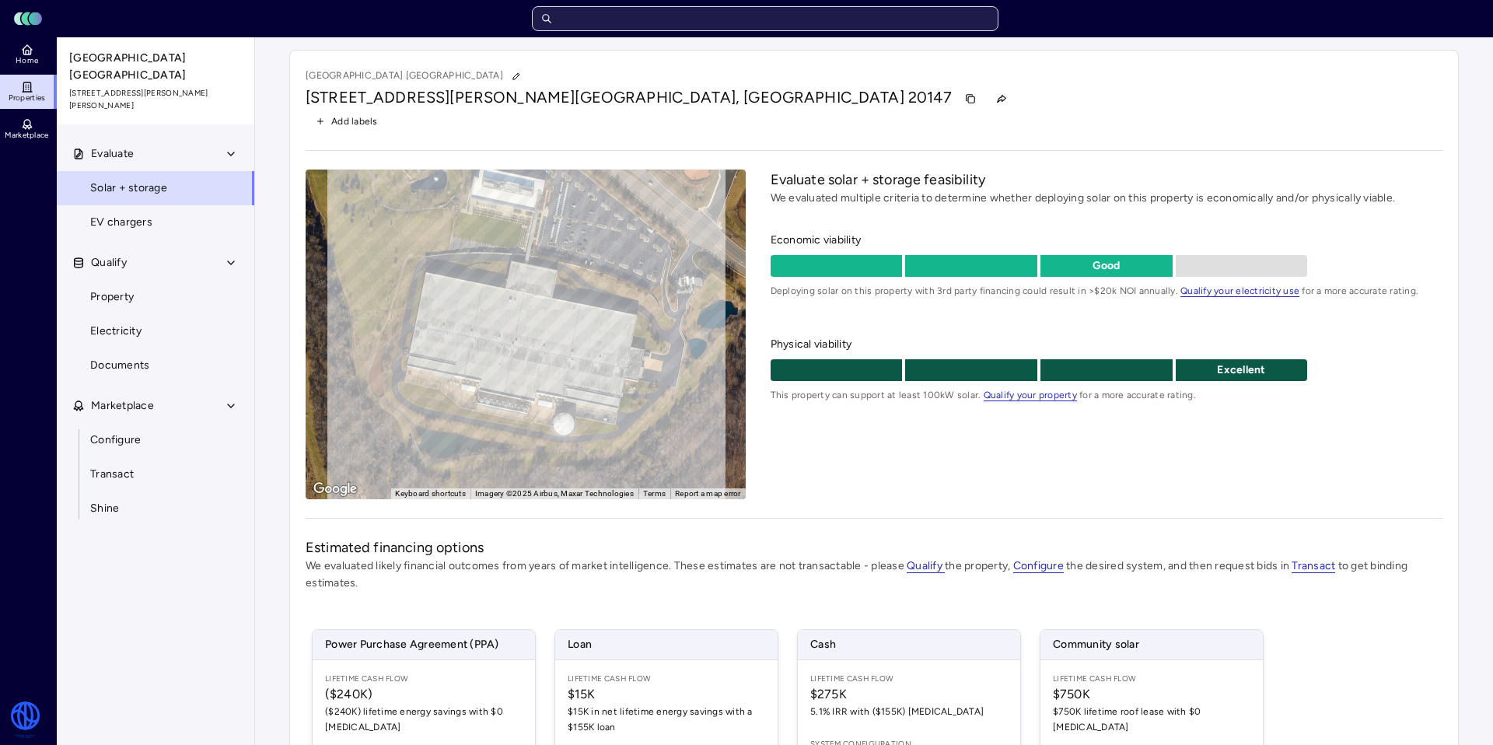
scroll to position [248, 0]
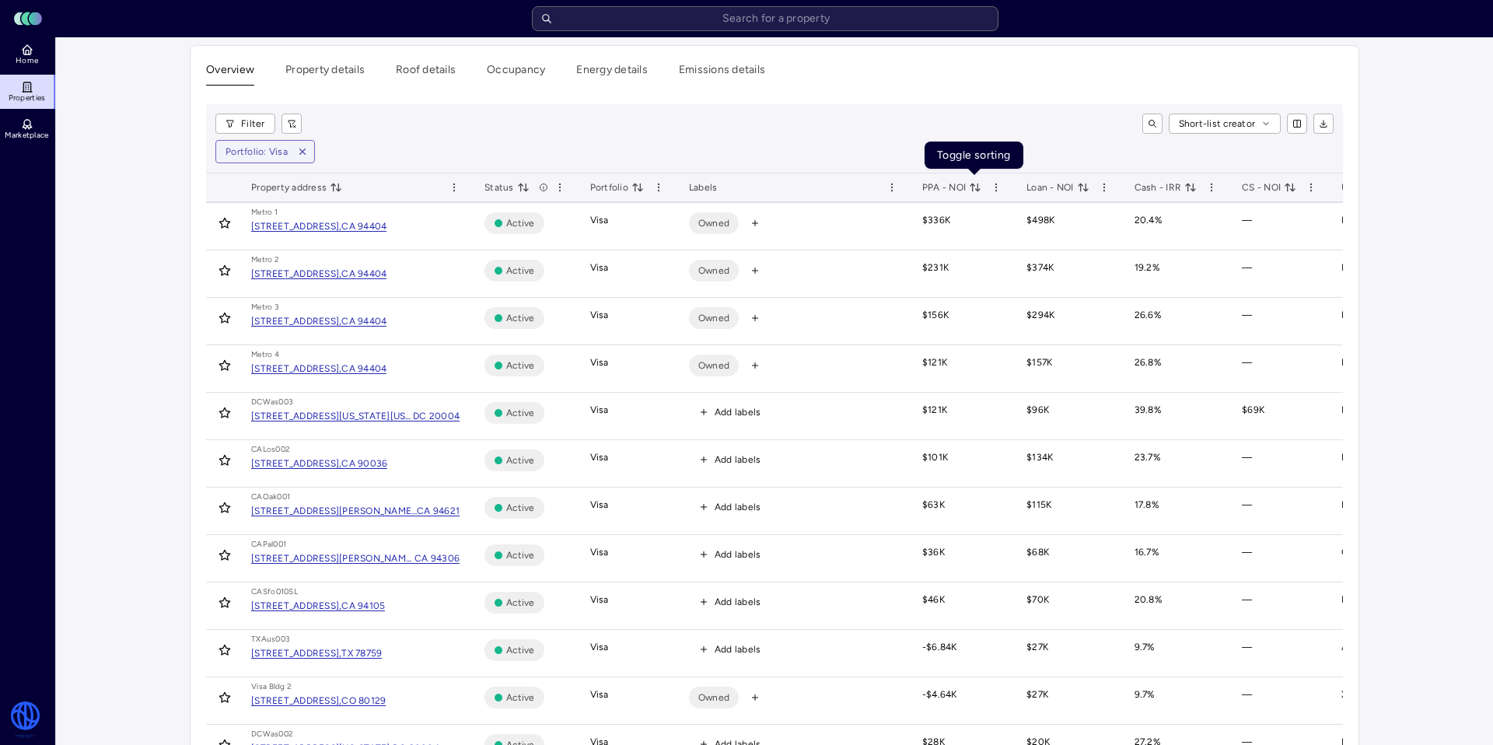
click at [976, 190] on icon "toggle sorting" at bounding box center [975, 187] width 12 height 12
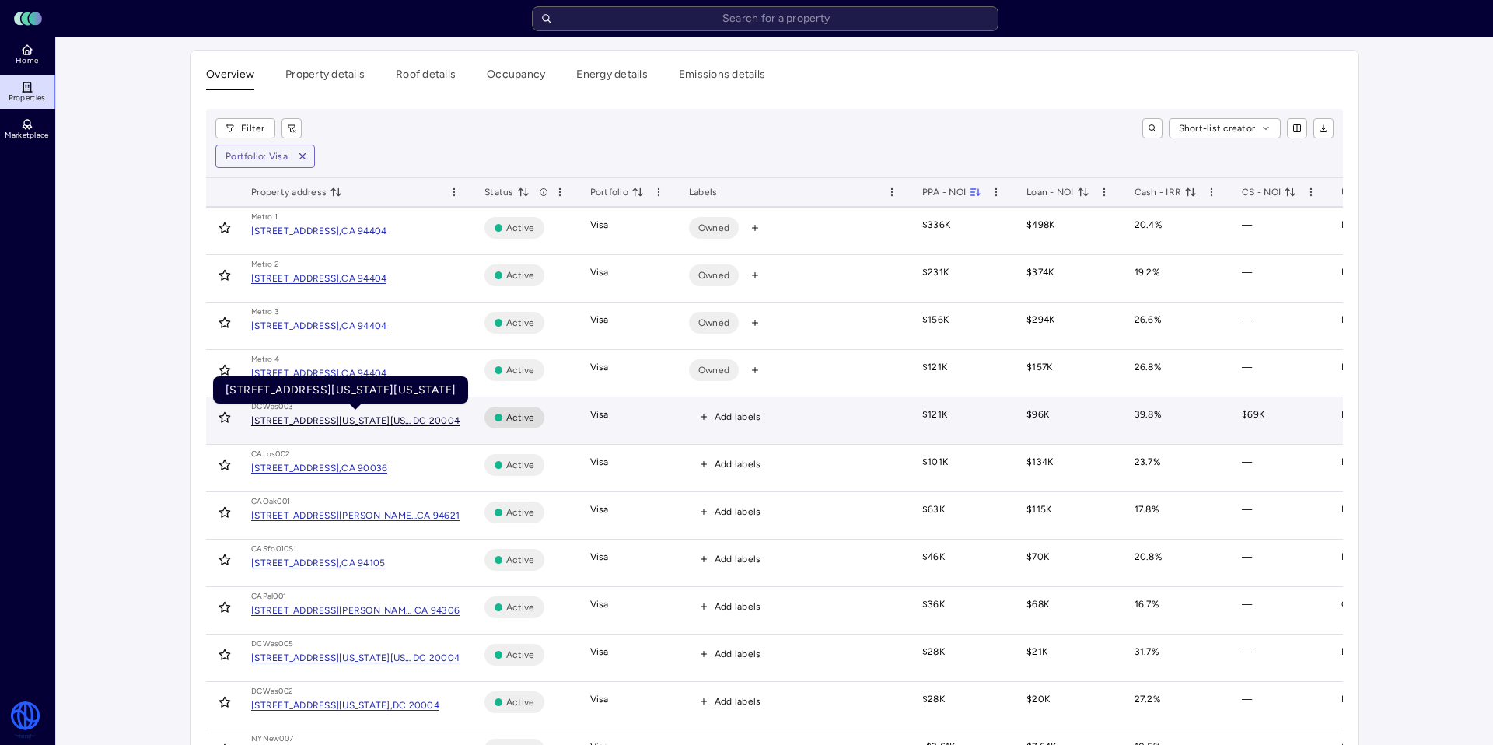
click at [423, 420] on div "DC 20004" at bounding box center [436, 420] width 47 height 9
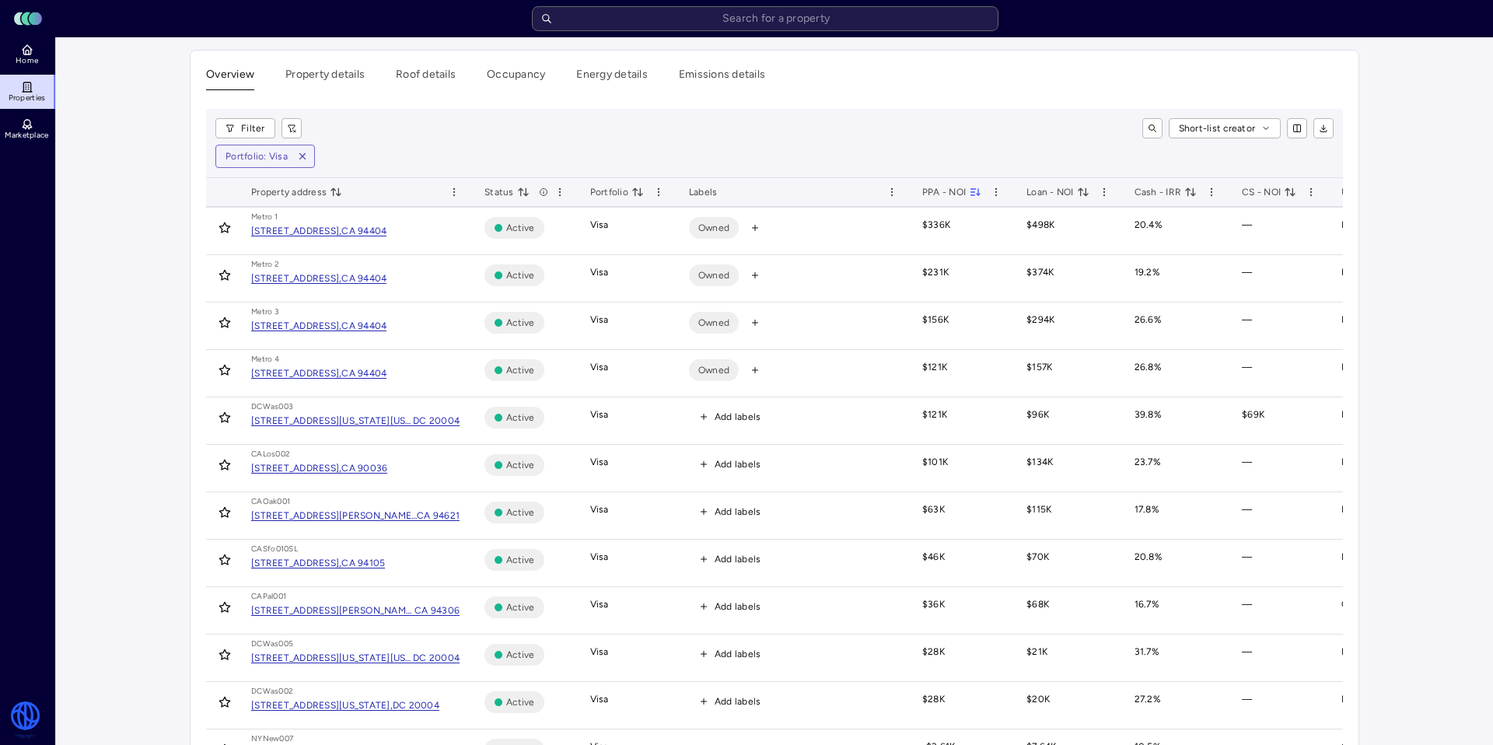
click at [878, 147] on div "Portfolio: Visa" at bounding box center [774, 156] width 1118 height 23
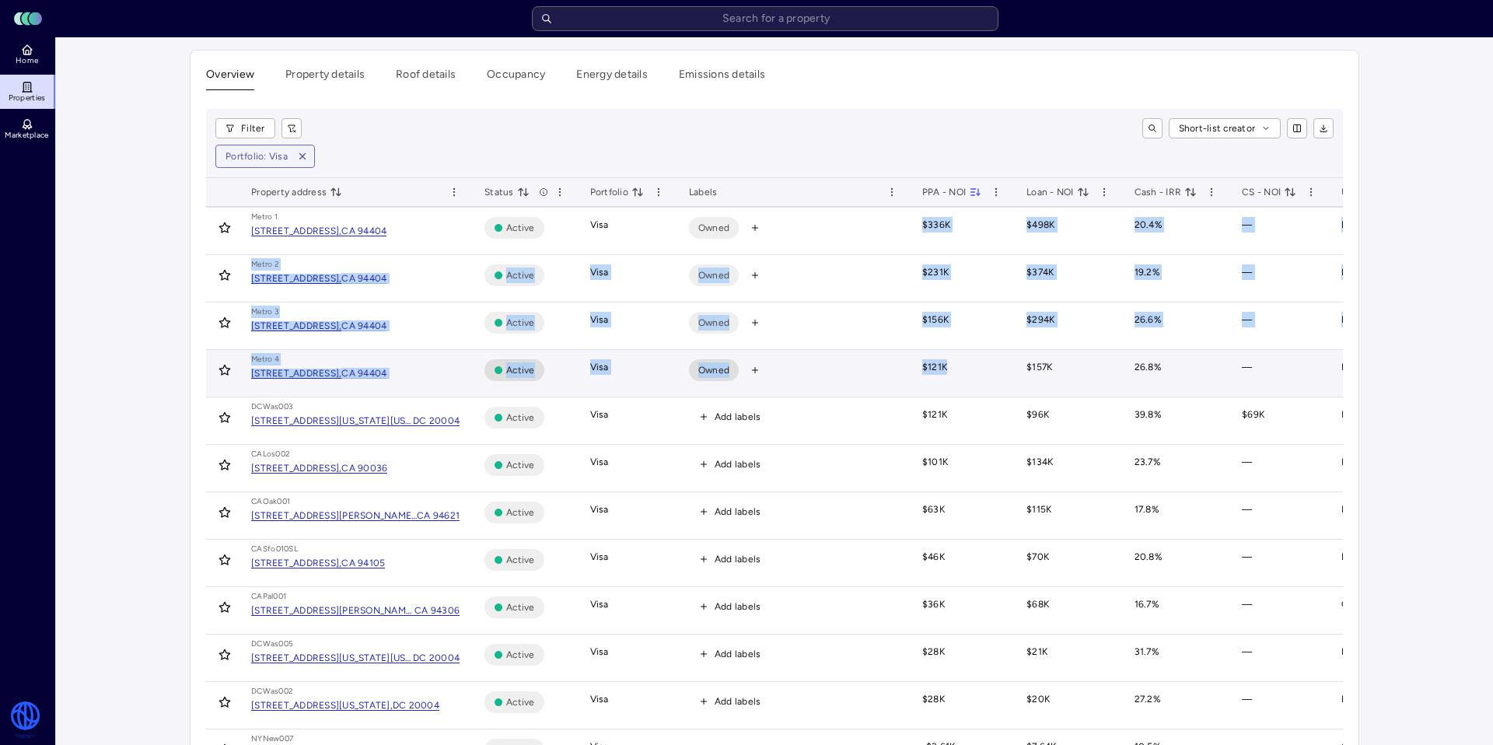
drag, startPoint x: 919, startPoint y: 223, endPoint x: 952, endPoint y: 372, distance: 152.8
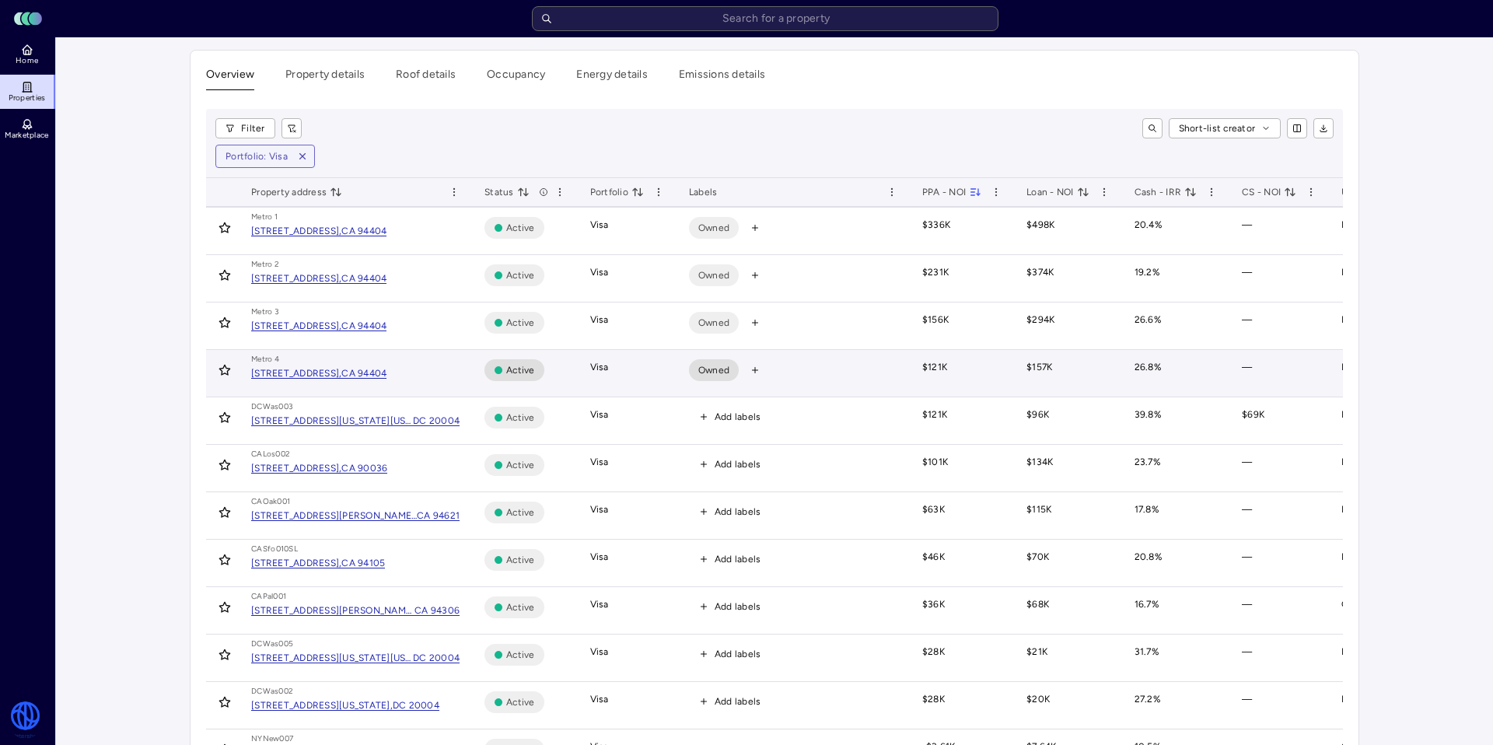
drag, startPoint x: 952, startPoint y: 372, endPoint x: 924, endPoint y: 365, distance: 28.1
click at [952, 372] on td "$121K" at bounding box center [962, 373] width 104 height 47
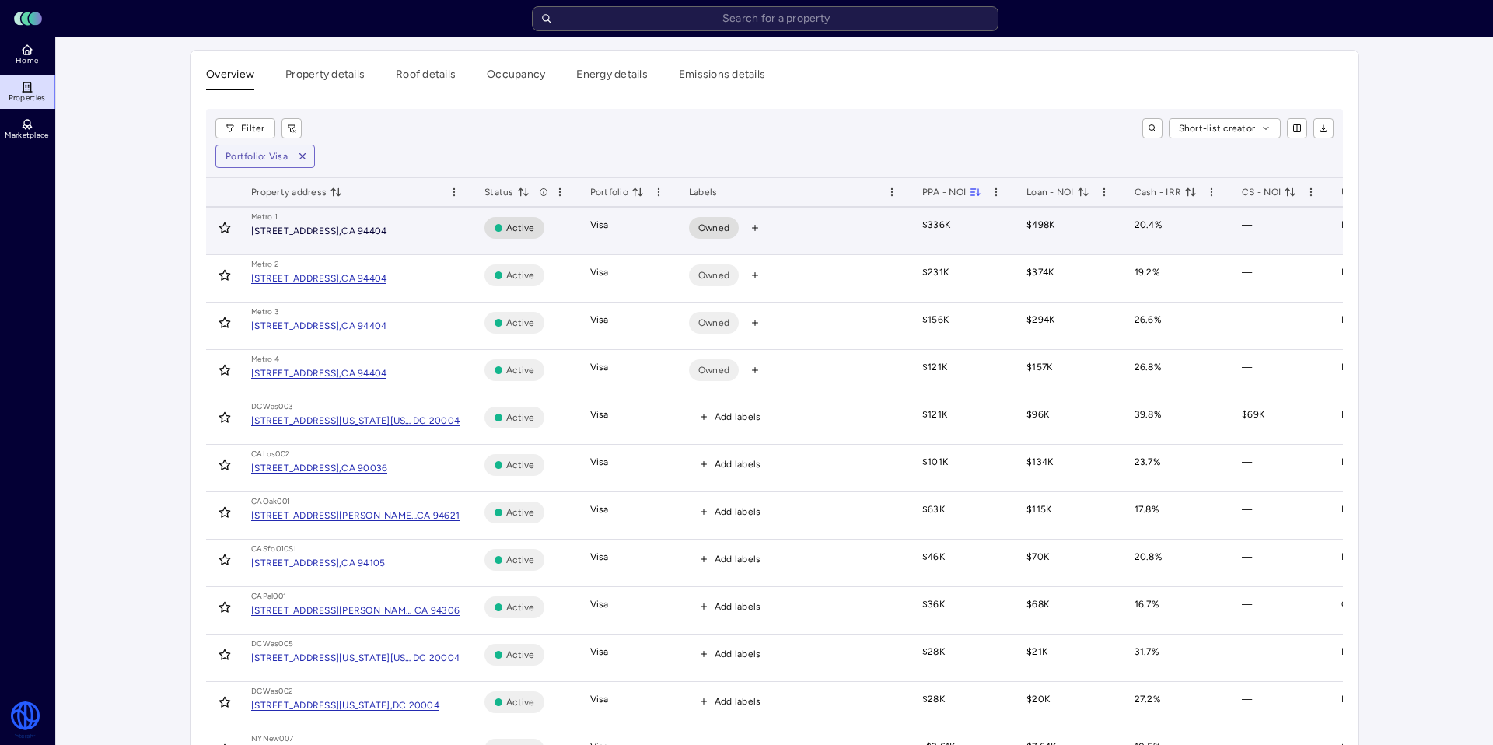
click at [341, 234] on div "[STREET_ADDRESS]," at bounding box center [296, 230] width 90 height 9
click at [341, 231] on div "[STREET_ADDRESS]," at bounding box center [296, 230] width 90 height 9
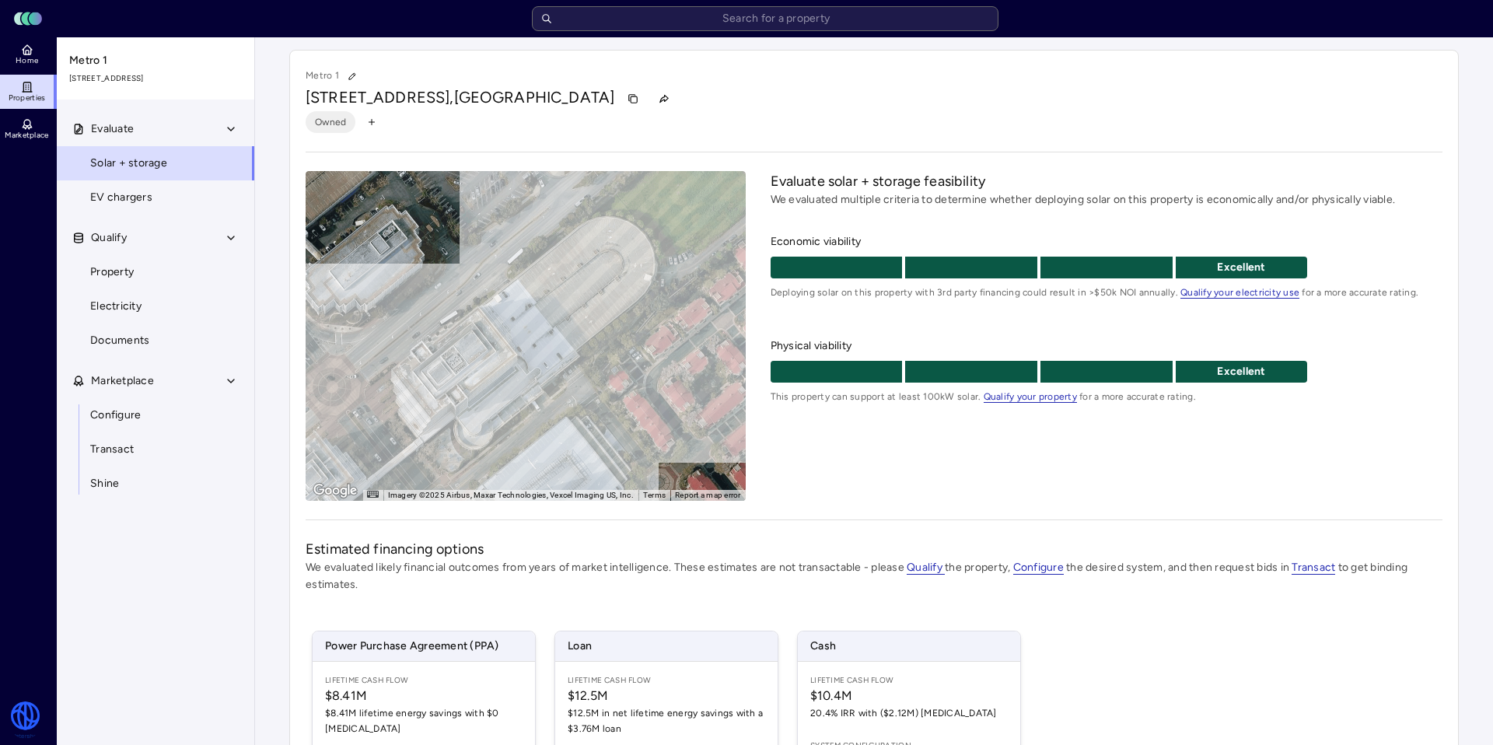
scroll to position [199, 0]
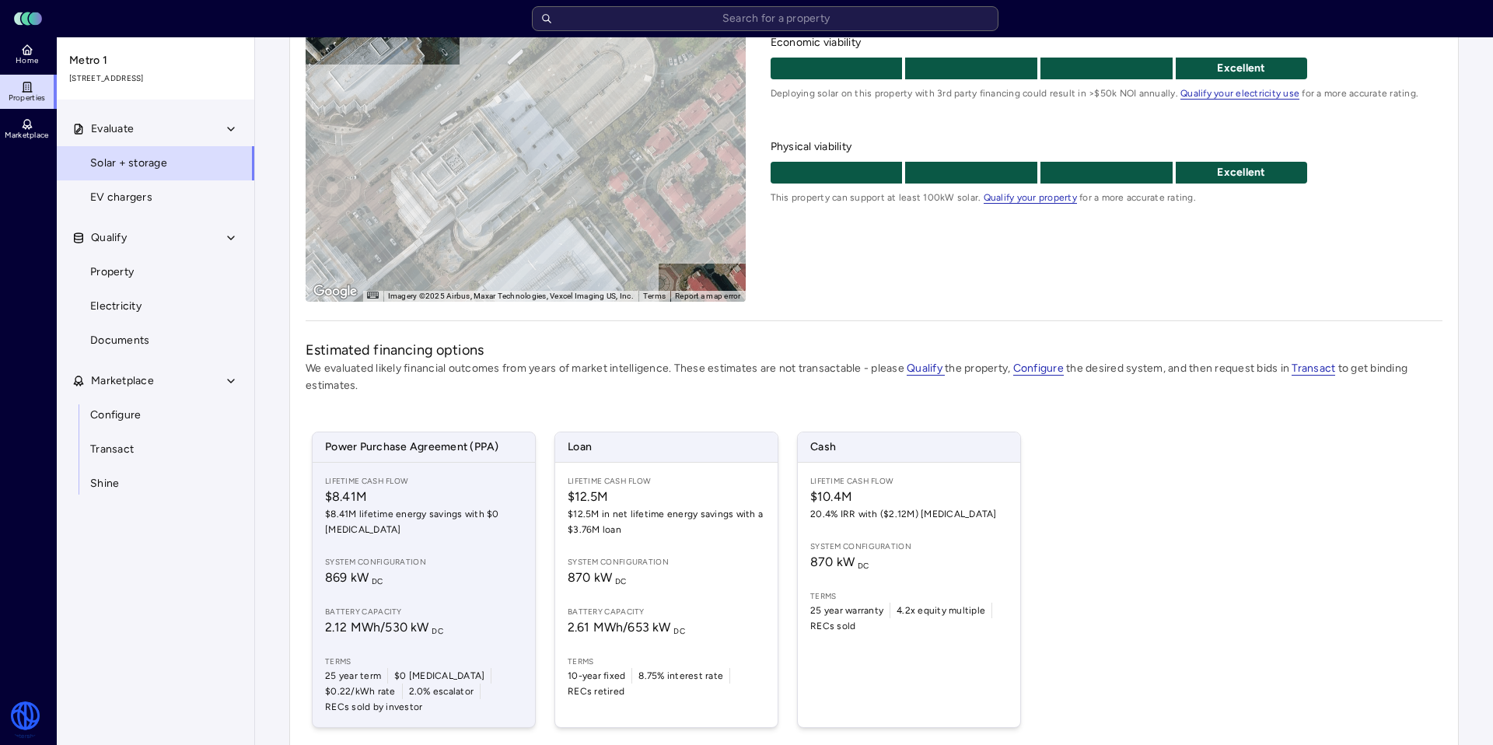
click at [470, 571] on span "869 kW DC" at bounding box center [423, 577] width 197 height 19
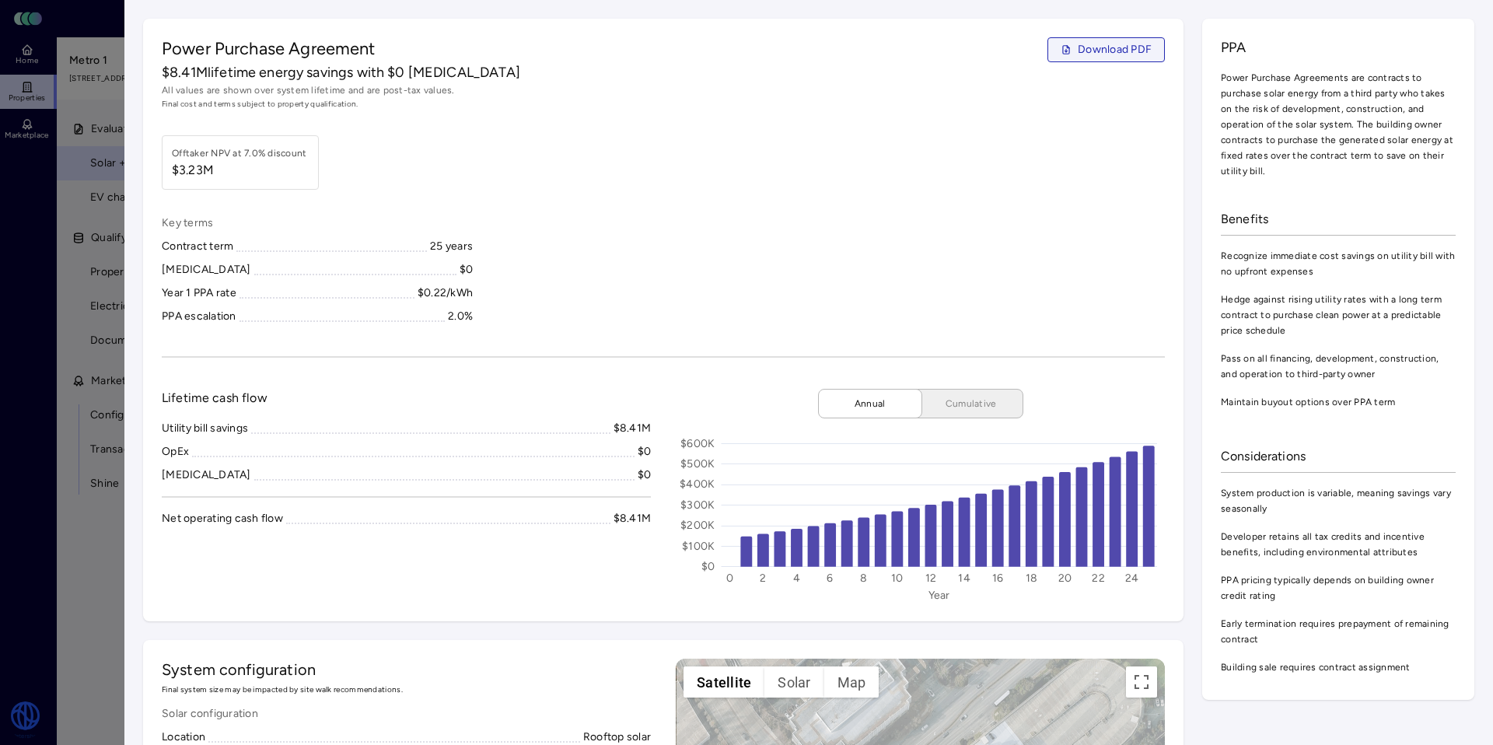
click at [1098, 52] on span "Download PDF" at bounding box center [1114, 49] width 74 height 17
click at [122, 89] on div at bounding box center [746, 372] width 1493 height 745
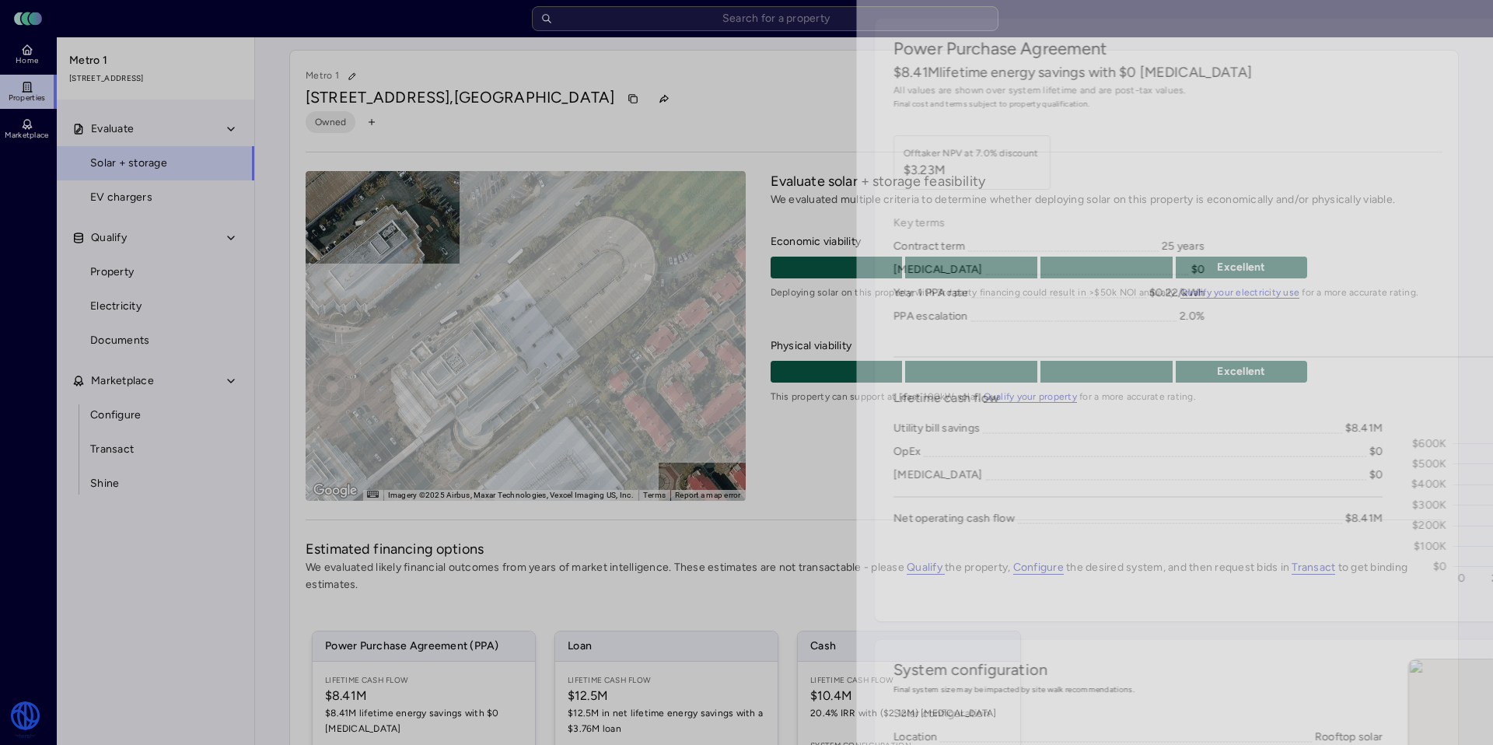
scroll to position [199, 0]
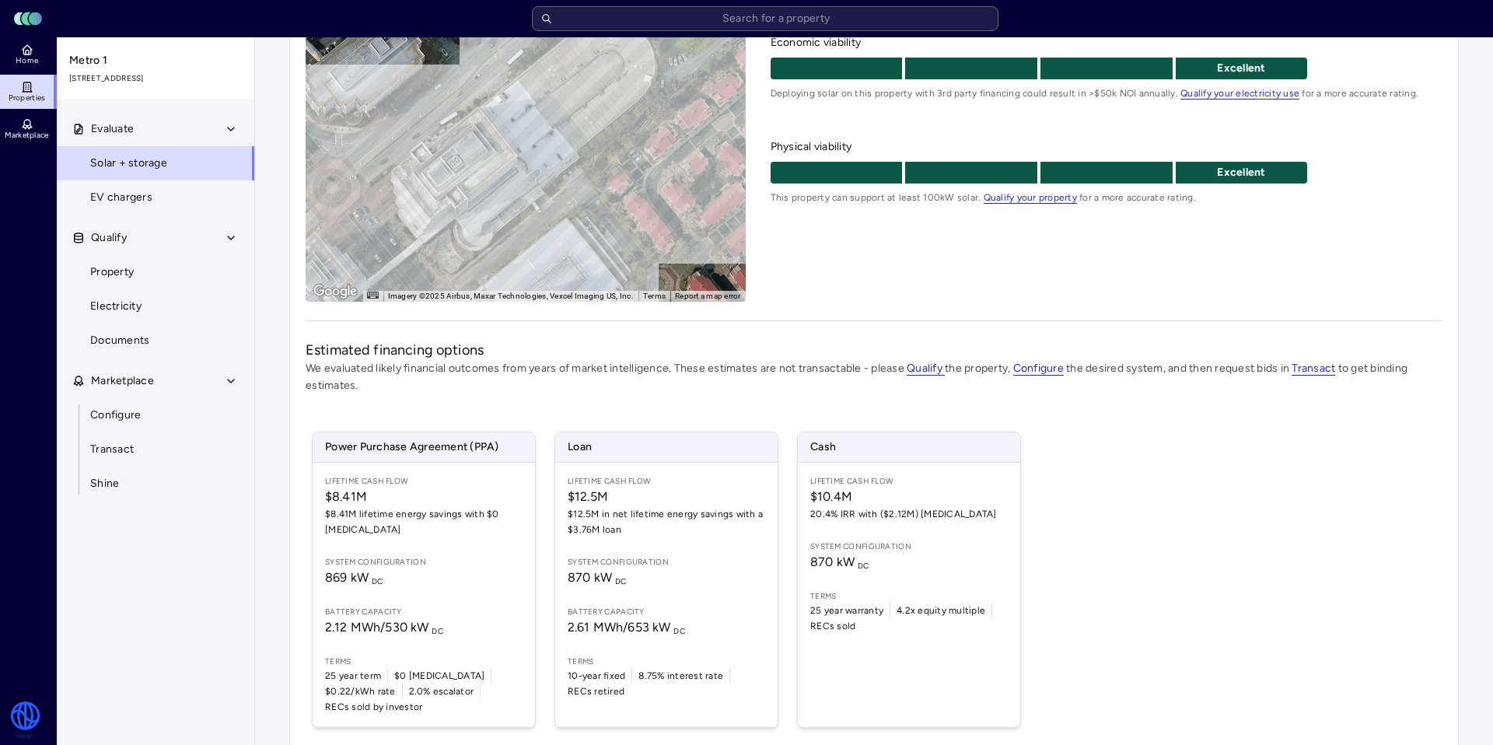
scroll to position [250, 0]
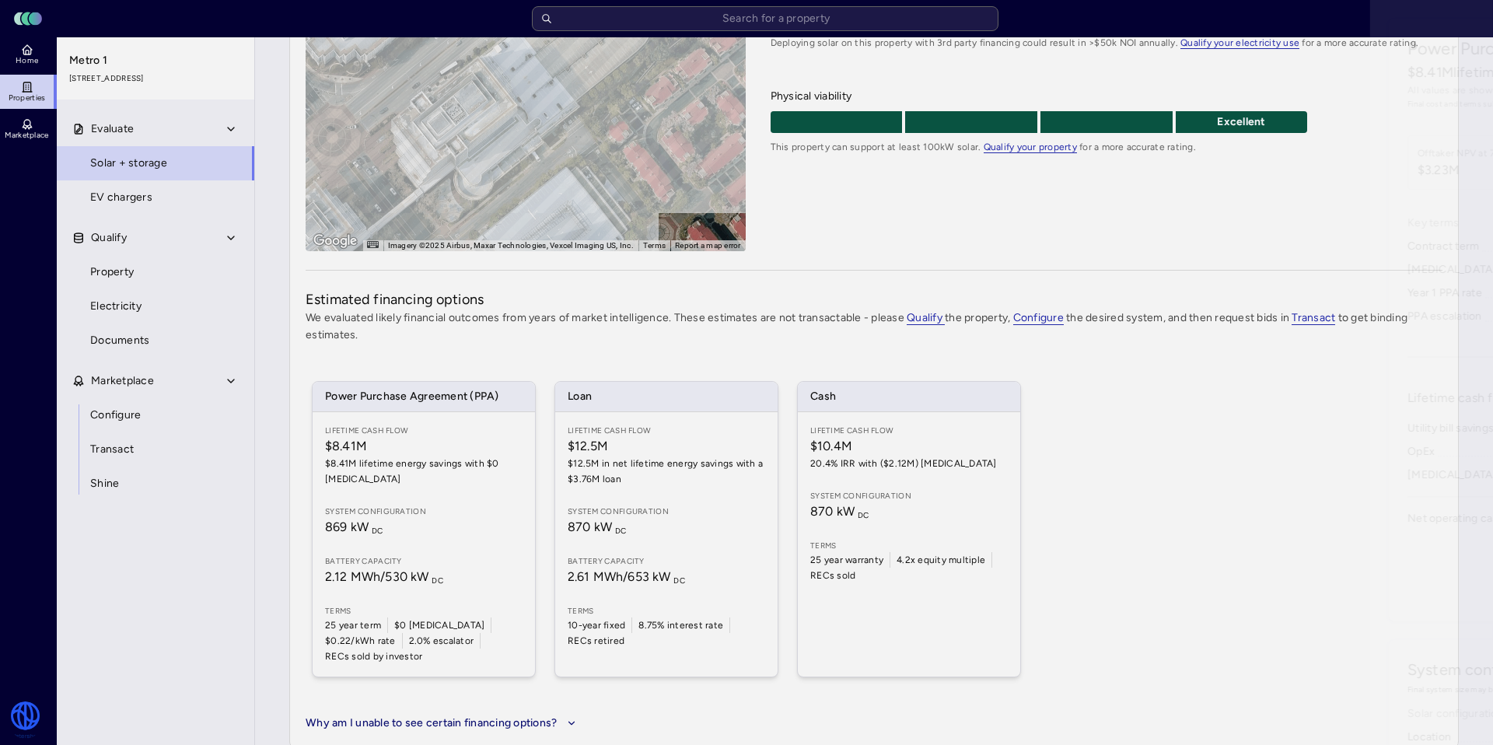
scroll to position [199, 0]
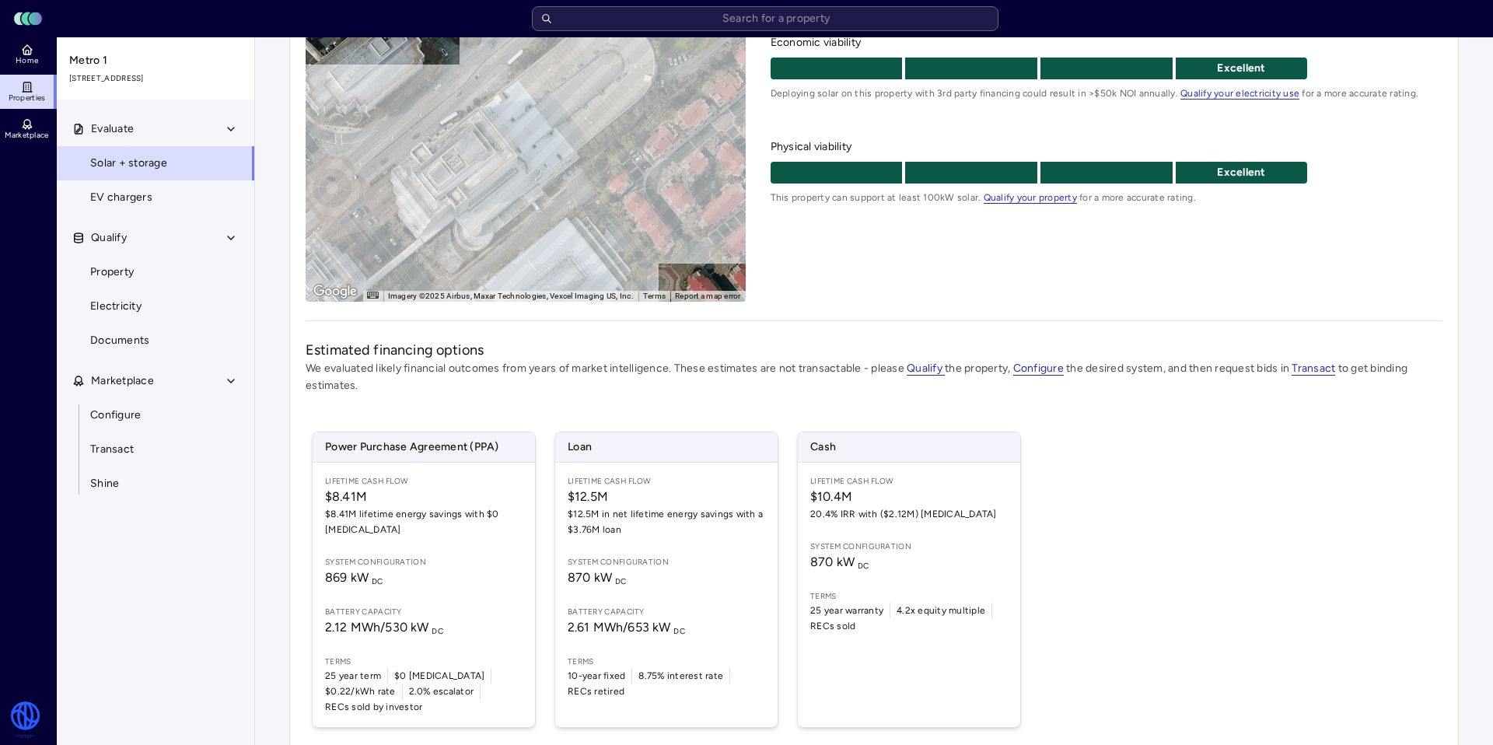
click at [33, 84] on link "Properties" at bounding box center [28, 92] width 57 height 34
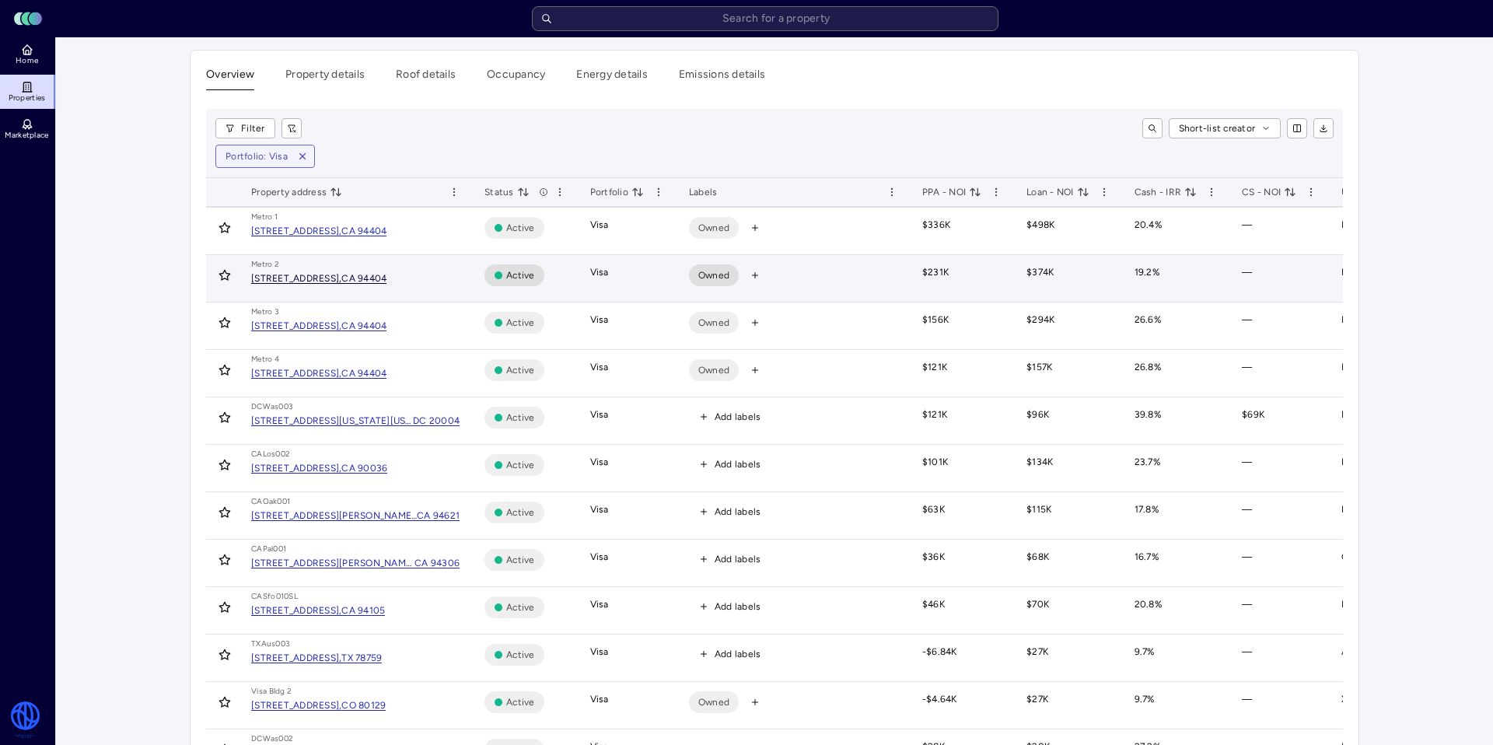
click at [341, 281] on div "[STREET_ADDRESS]," at bounding box center [296, 278] width 90 height 9
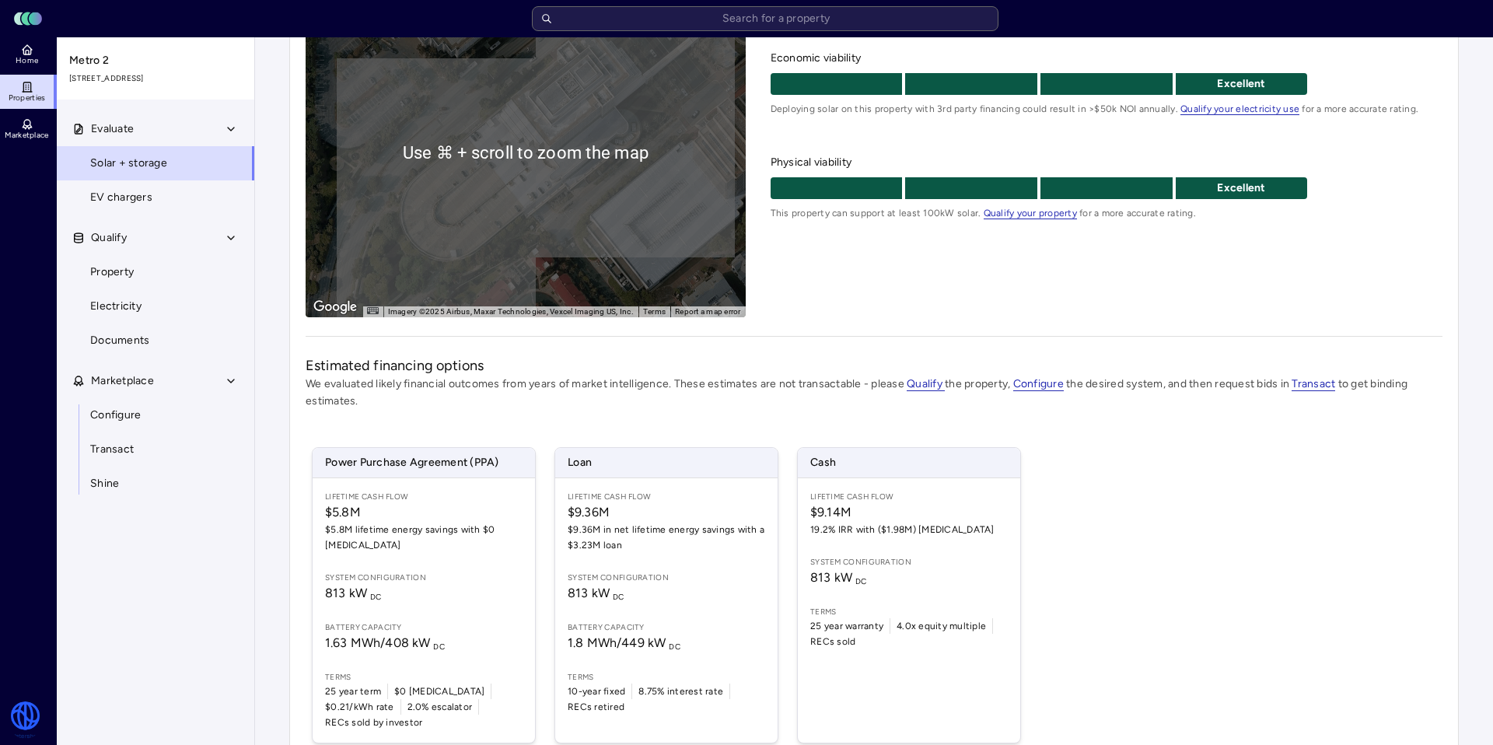
scroll to position [250, 0]
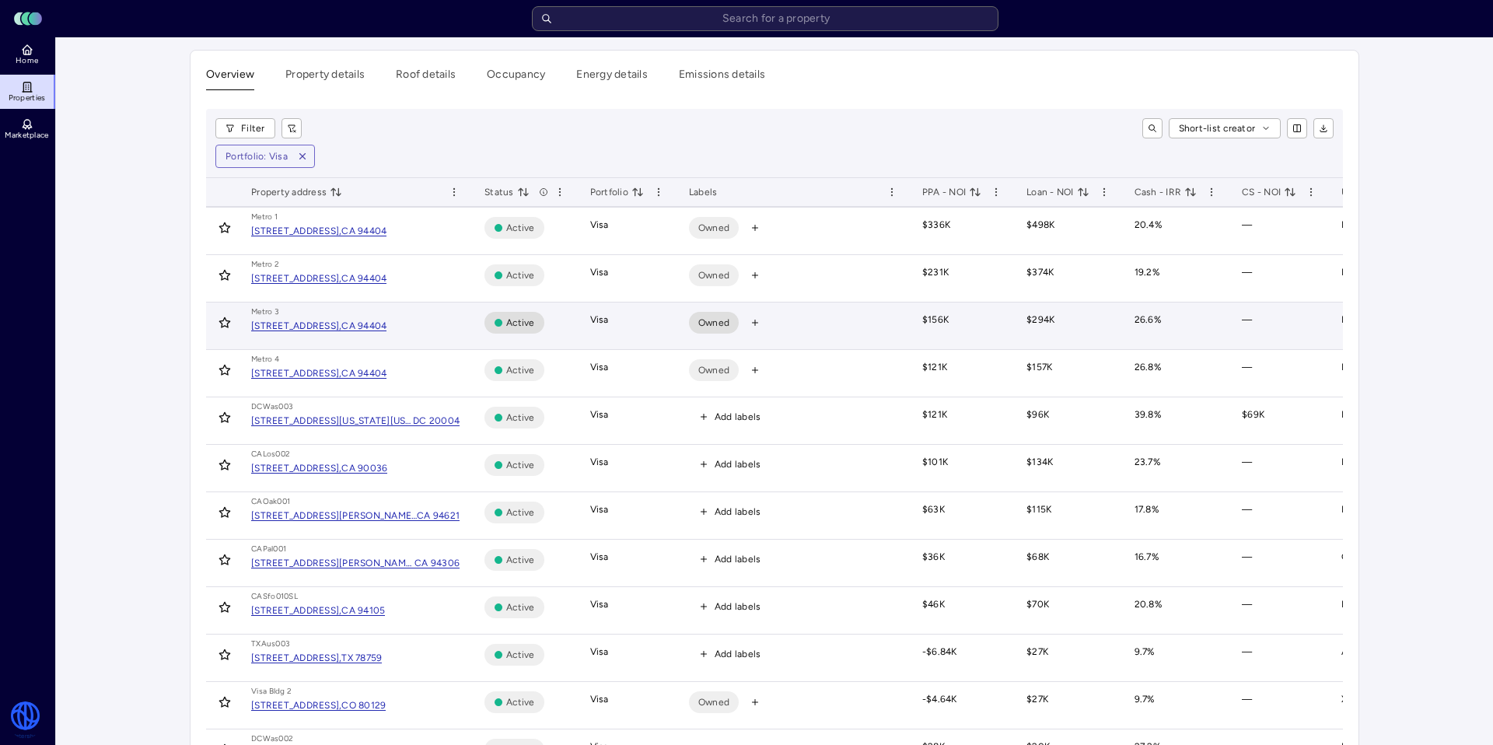
click at [379, 333] on div "[GEOGRAPHIC_DATA][STREET_ADDRESS]" at bounding box center [355, 320] width 208 height 29
click at [341, 329] on div "[STREET_ADDRESS]," at bounding box center [296, 325] width 90 height 9
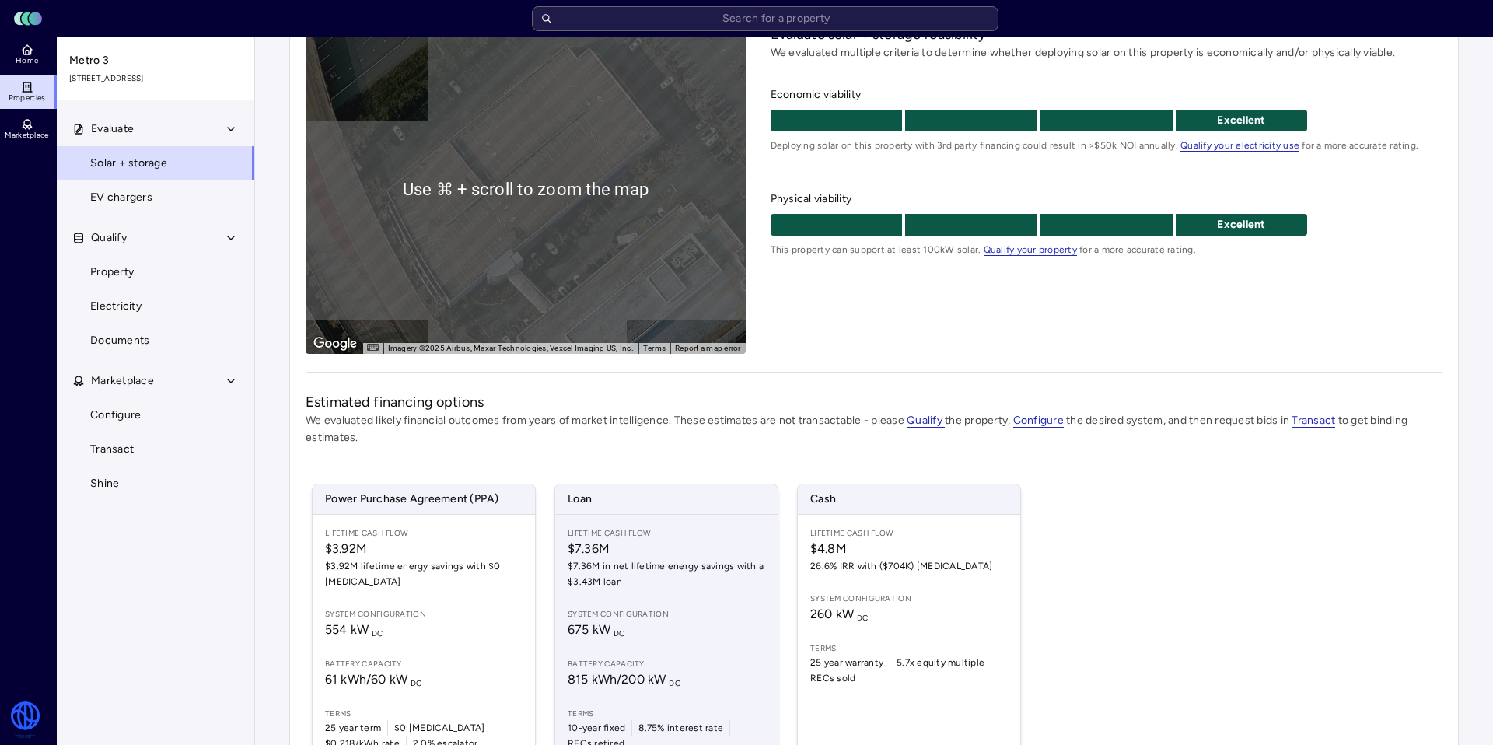
scroll to position [250, 0]
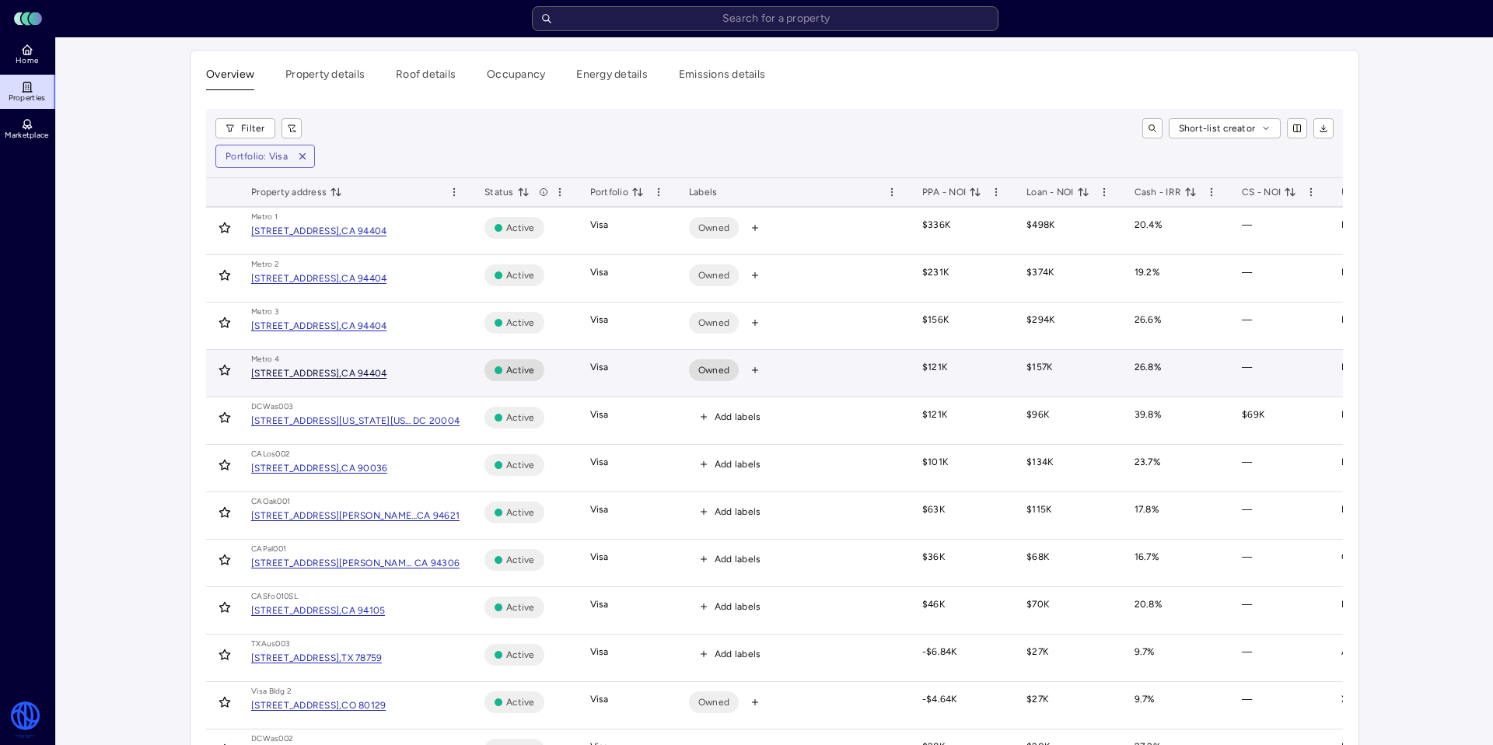
click at [341, 375] on div "[STREET_ADDRESS]," at bounding box center [296, 372] width 90 height 9
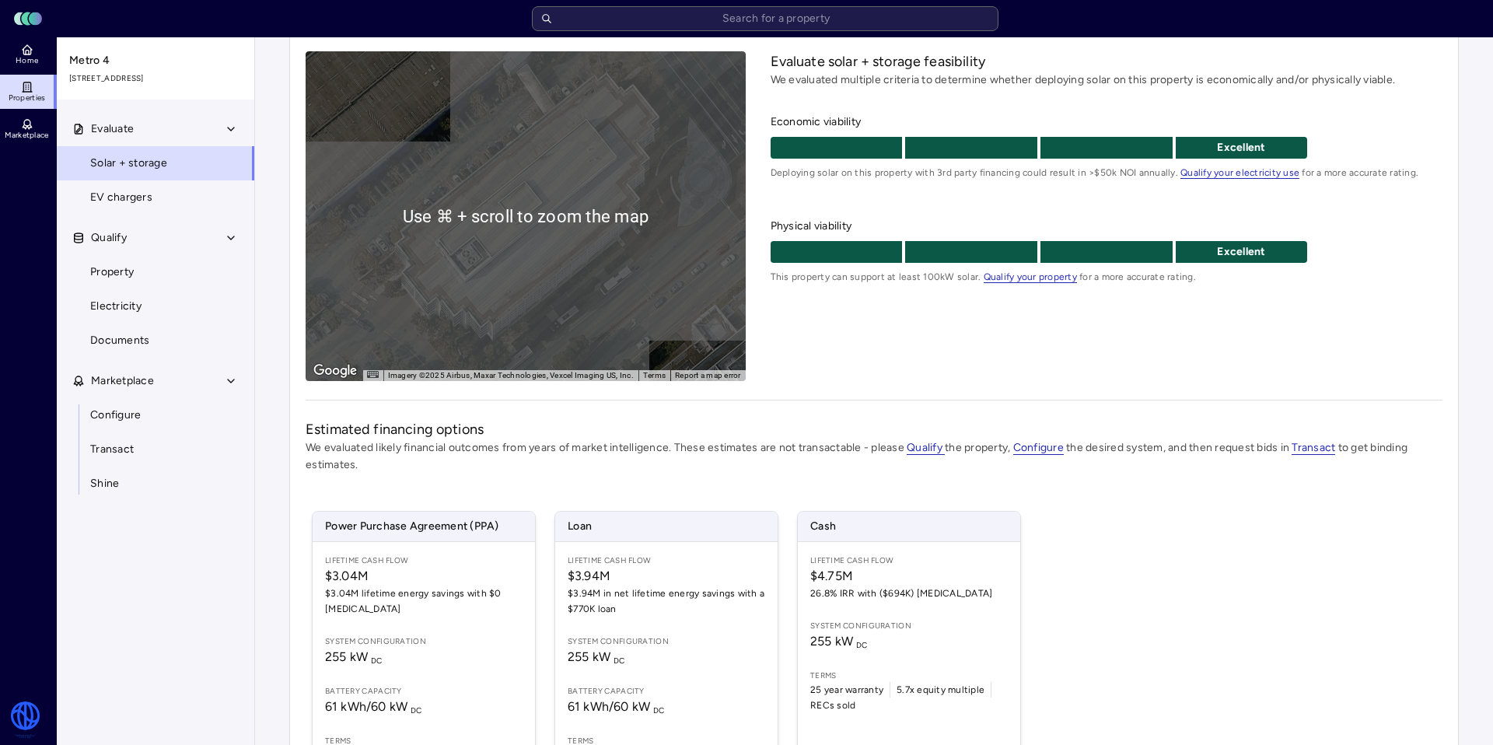
scroll to position [181, 0]
